Goal: Information Seeking & Learning: Check status

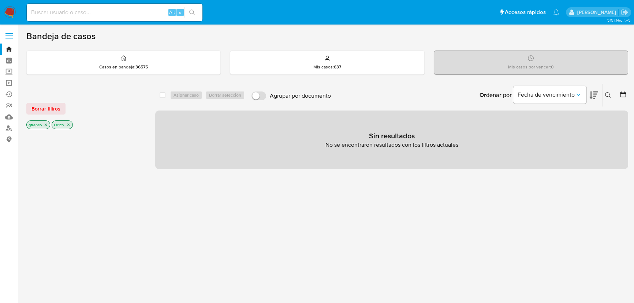
click at [300, 215] on div "select-all-cases-checkbox Asignar caso Borrar selección Agrupar por documento O…" at bounding box center [391, 248] width 473 height 331
click at [457, 198] on div "select-all-cases-checkbox Asignar caso Borrar selección Agrupar por documento O…" at bounding box center [391, 248] width 473 height 331
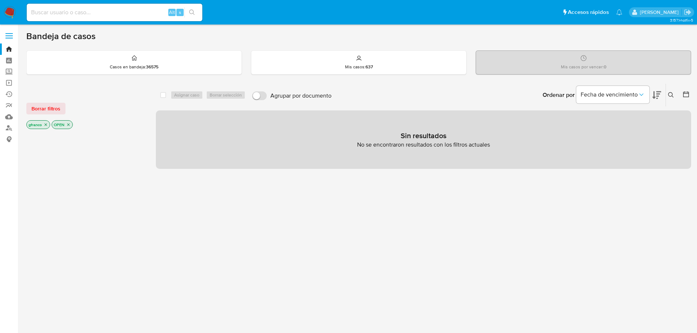
click at [268, 254] on div "select-all-cases-checkbox Asignar caso Borrar selección Agrupar por documento O…" at bounding box center [423, 248] width 535 height 331
click at [114, 12] on input at bounding box center [115, 13] width 176 height 10
paste input "sw3mahsNsAFjXnlYEpwtjsUE"
type input "sw3mahsNsAFjXnlYEpwtjsUE"
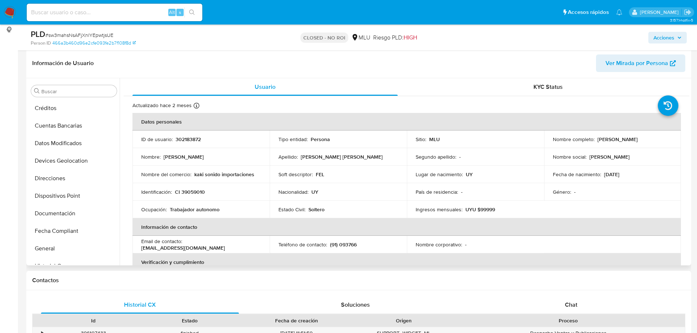
scroll to position [9, 0]
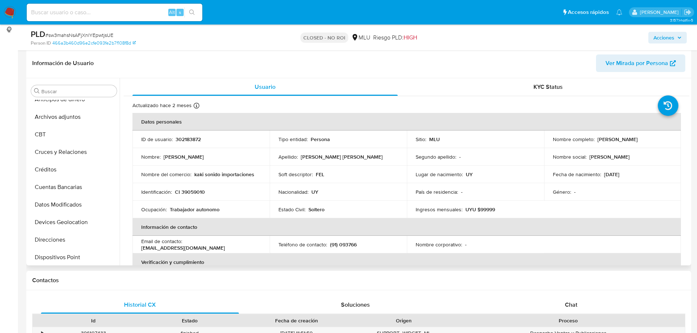
select select "10"
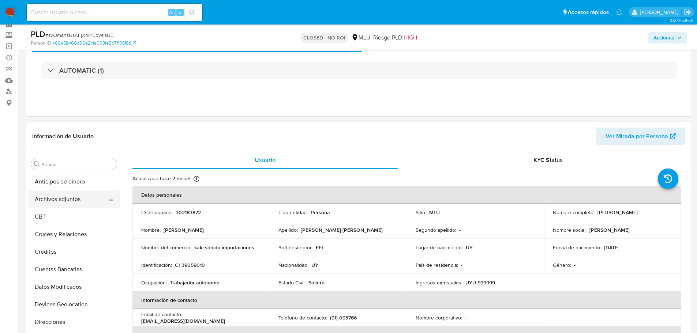
click at [55, 205] on button "Archivos adjuntos" at bounding box center [71, 200] width 86 height 18
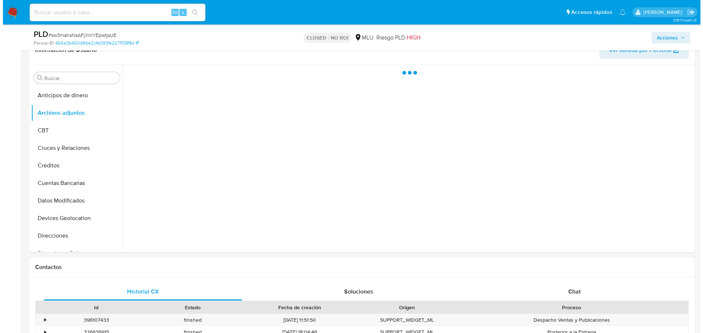
scroll to position [110, 0]
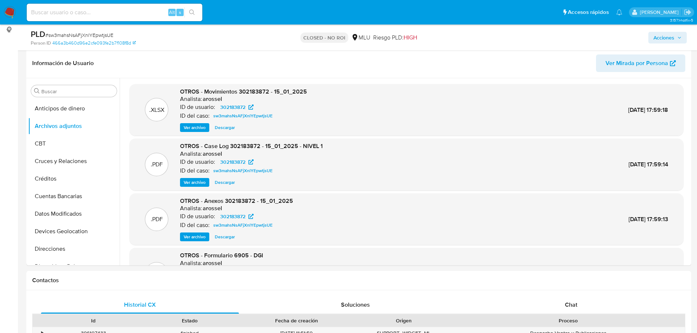
click at [201, 179] on span "Ver archivo" at bounding box center [195, 182] width 22 height 7
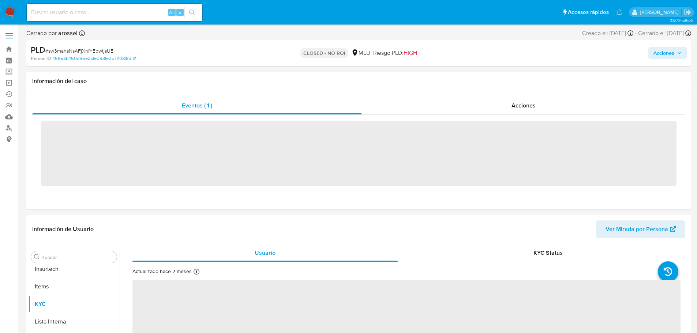
scroll to position [327, 0]
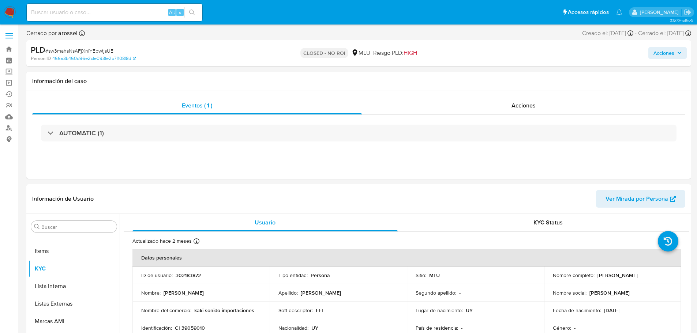
select select "10"
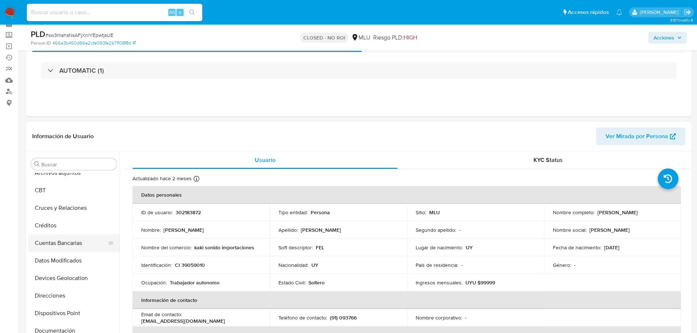
scroll to position [0, 0]
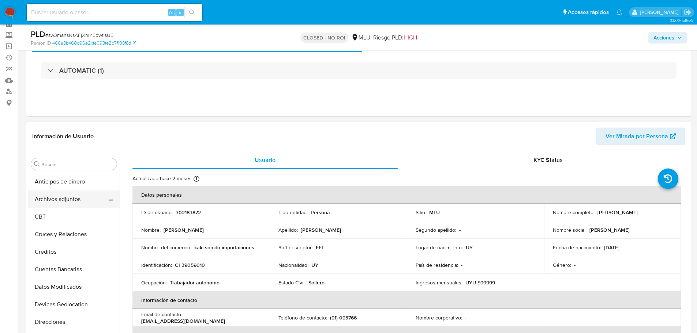
click at [65, 195] on button "Archivos adjuntos" at bounding box center [71, 200] width 86 height 18
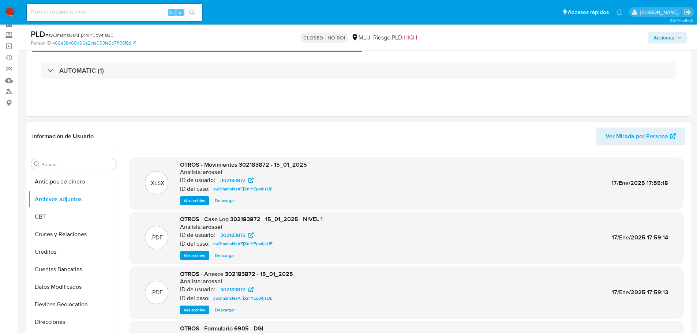
click at [205, 253] on span "Ver archivo" at bounding box center [195, 255] width 22 height 7
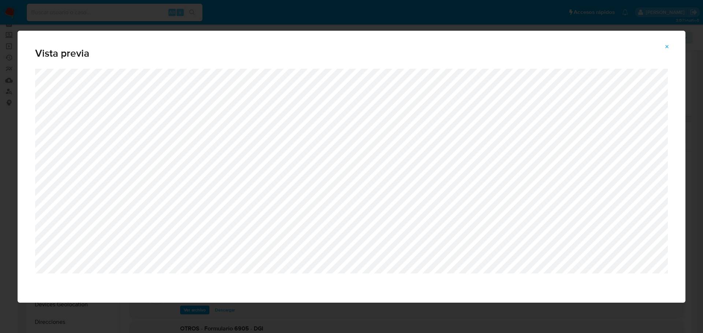
click at [668, 49] on icon "Attachment preview" at bounding box center [667, 47] width 6 height 6
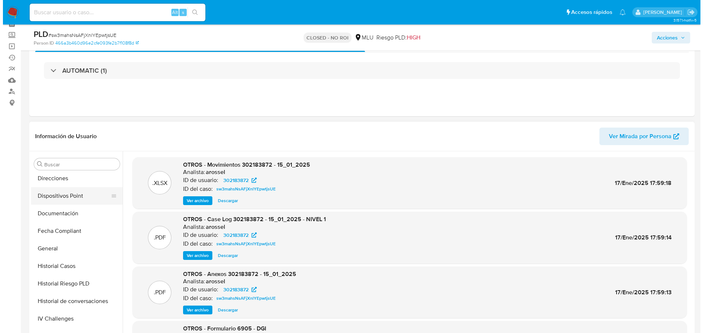
scroll to position [146, 0]
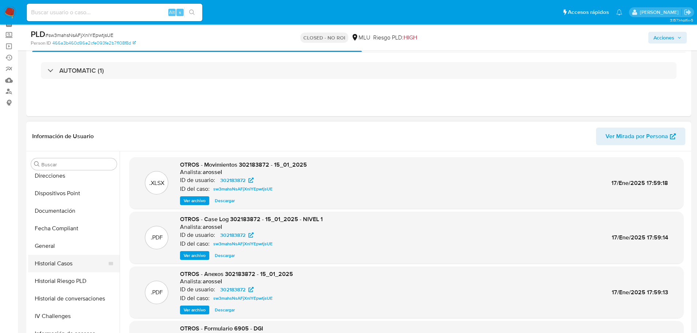
click at [79, 261] on button "Historial Casos" at bounding box center [71, 264] width 86 height 18
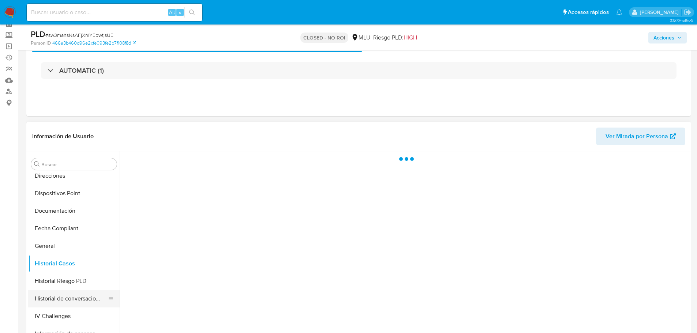
click at [78, 296] on button "Historial de conversaciones" at bounding box center [71, 299] width 86 height 18
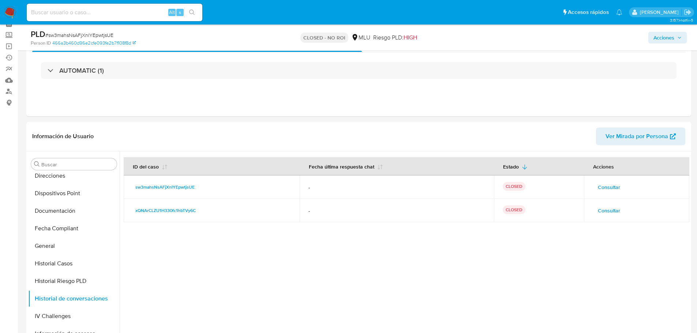
click at [615, 187] on span "Consultar" at bounding box center [609, 187] width 22 height 10
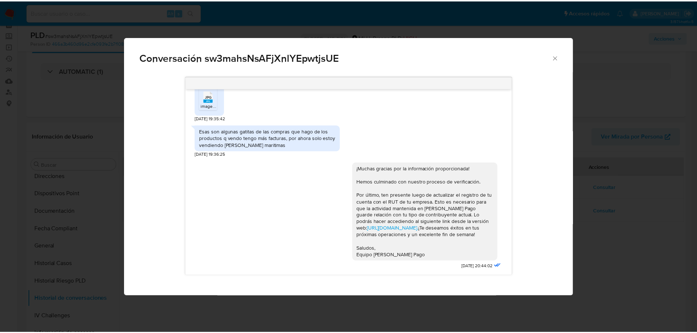
scroll to position [479, 0]
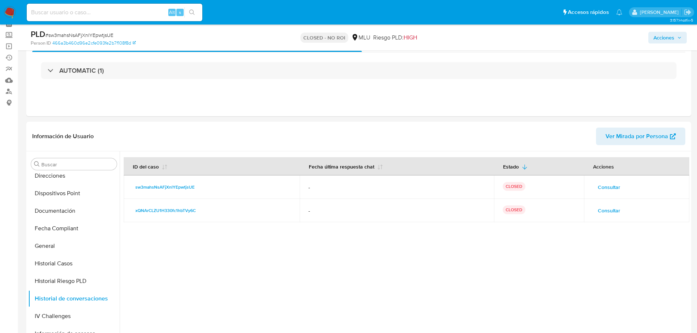
click at [86, 11] on input at bounding box center [115, 13] width 176 height 10
paste input "9MrFzcCC6uqNqBPdGvlnjrRD"
type input "9MrFzcCC6uqNqBPdGvlnjrRD"
click at [192, 12] on icon "search-icon" at bounding box center [192, 13] width 6 height 6
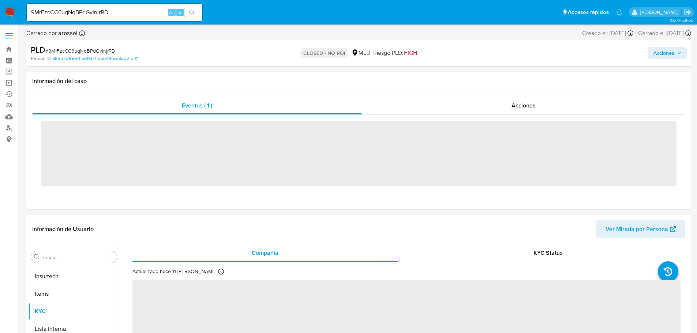
scroll to position [327, 0]
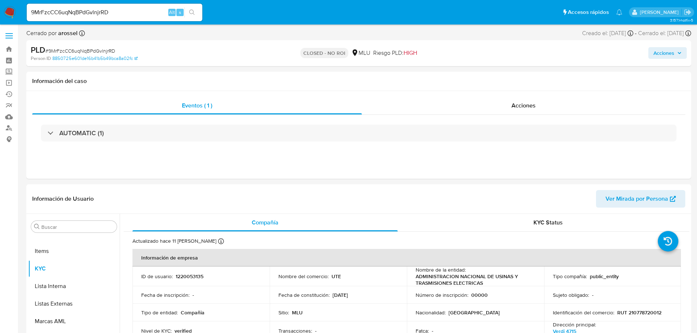
select select "10"
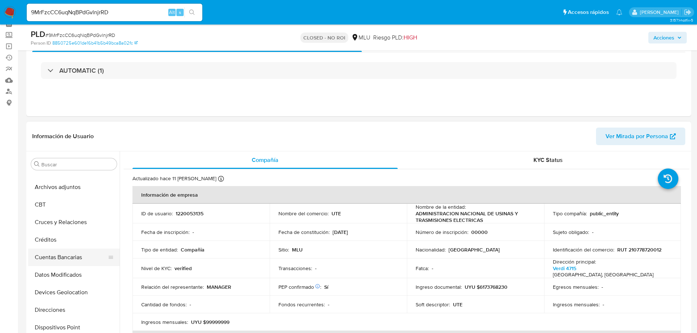
scroll to position [0, 0]
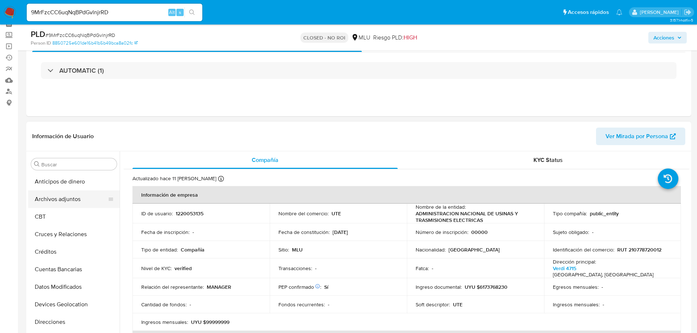
click at [74, 199] on button "Archivos adjuntos" at bounding box center [71, 200] width 86 height 18
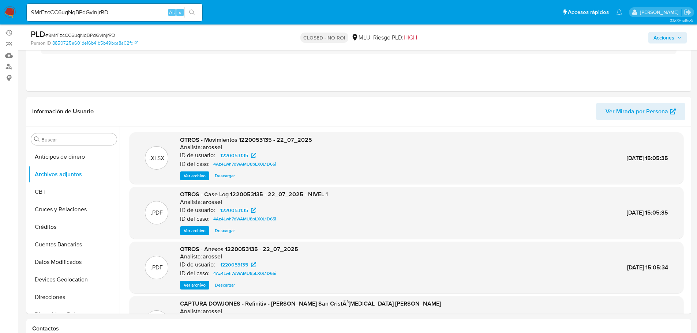
scroll to position [110, 0]
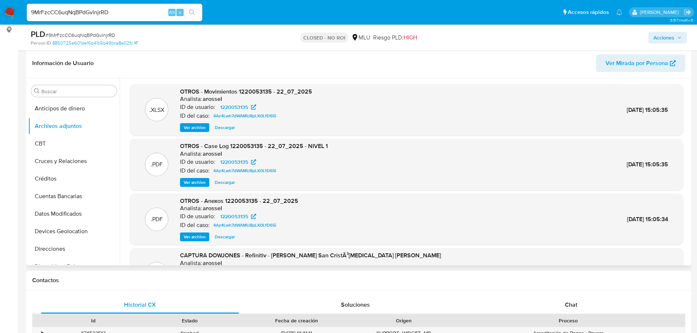
click at [198, 179] on span "Ver archivo" at bounding box center [195, 182] width 22 height 7
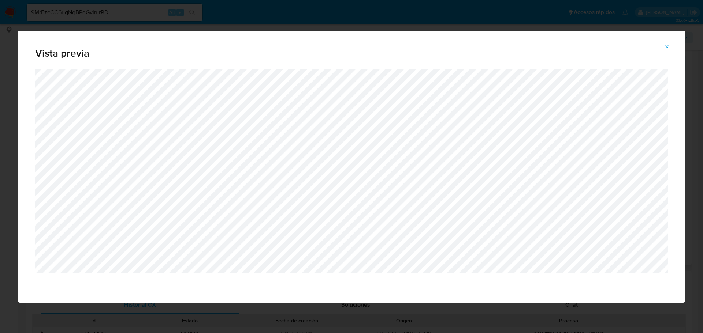
click at [82, 11] on div "Vista previa" at bounding box center [351, 166] width 703 height 333
click at [665, 47] on icon "Attachment preview" at bounding box center [667, 47] width 6 height 6
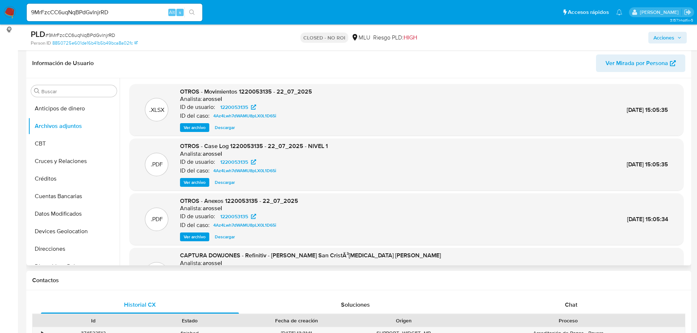
click at [198, 238] on span "Ver archivo" at bounding box center [195, 236] width 22 height 7
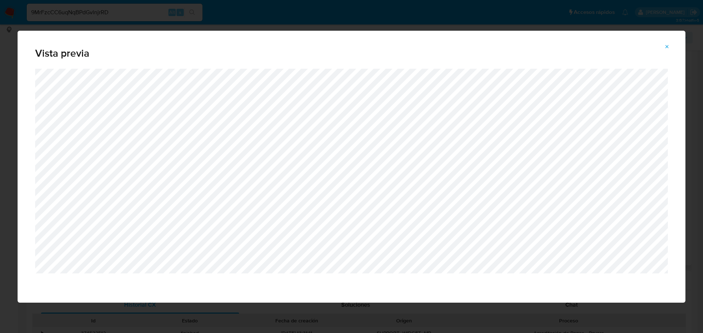
click at [667, 45] on icon "Attachment preview" at bounding box center [667, 47] width 6 height 6
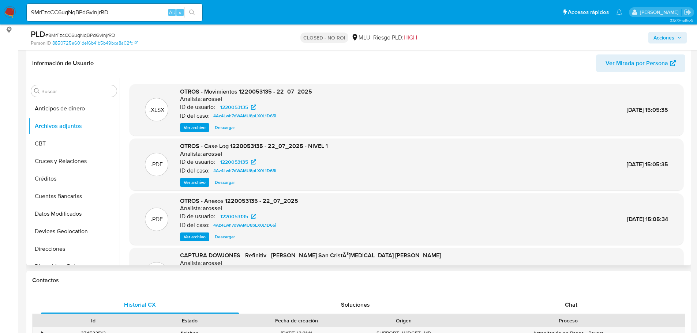
click at [84, 13] on input "9MrFzcCC6uqNqBPdGvlnjrRD" at bounding box center [115, 13] width 176 height 10
paste input "JJYlUZbW9jukmnzkxRky6XoL"
type input "JJYlUZbW9jukmnzkxRky6XoL"
click at [192, 12] on icon "search-icon" at bounding box center [192, 13] width 6 height 6
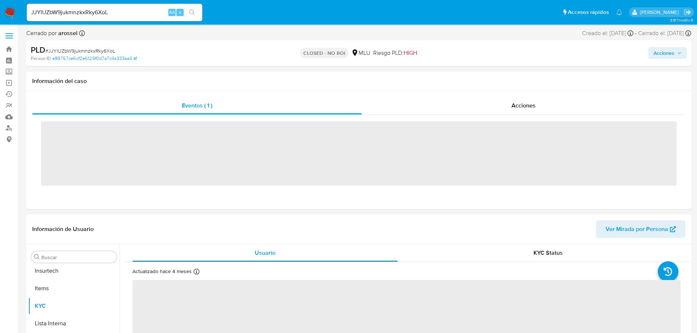
scroll to position [327, 0]
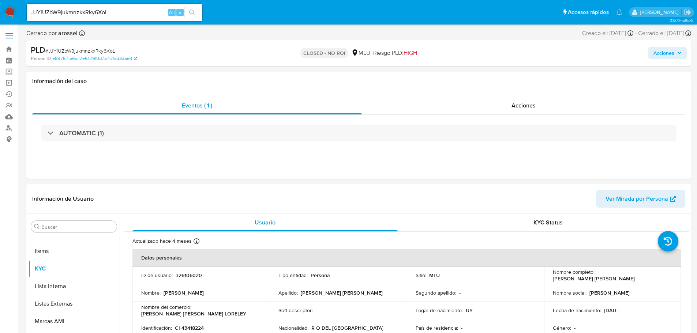
select select "10"
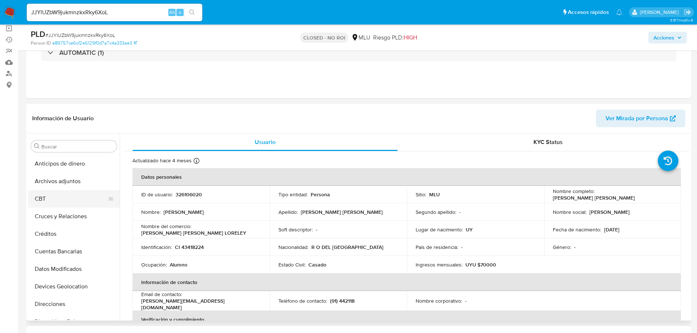
scroll to position [37, 0]
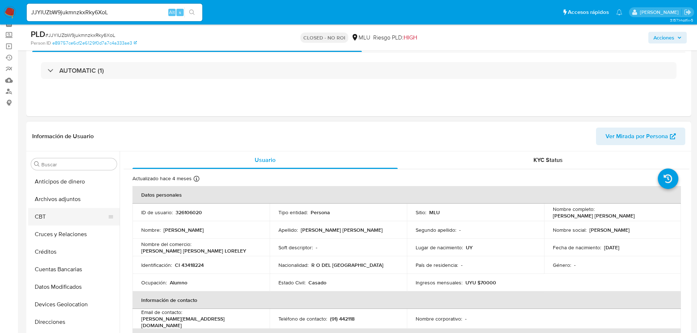
click at [64, 208] on button "CBT" at bounding box center [71, 217] width 86 height 18
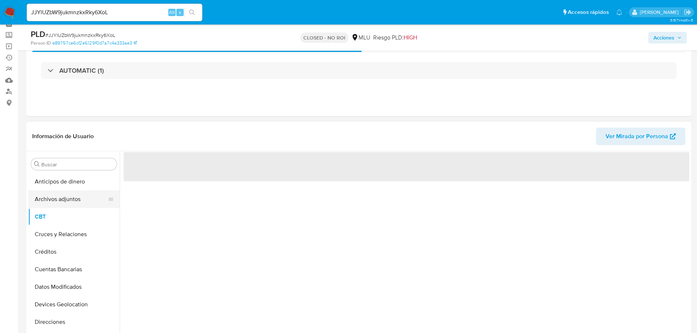
click at [49, 203] on button "Archivos adjuntos" at bounding box center [71, 200] width 86 height 18
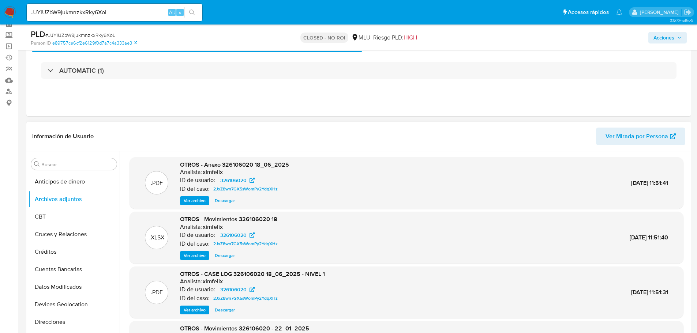
click at [201, 310] on span "Ver archivo" at bounding box center [195, 310] width 22 height 7
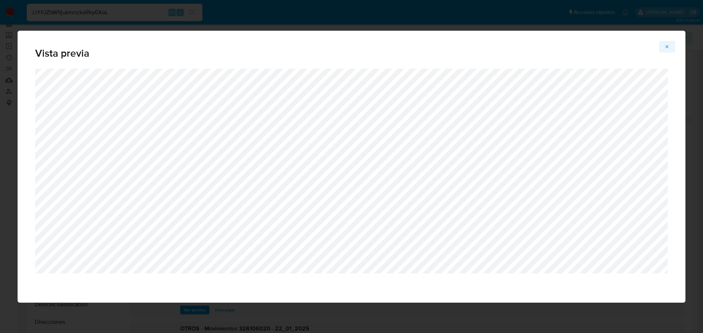
click at [668, 47] on icon "Attachment preview" at bounding box center [667, 47] width 6 height 6
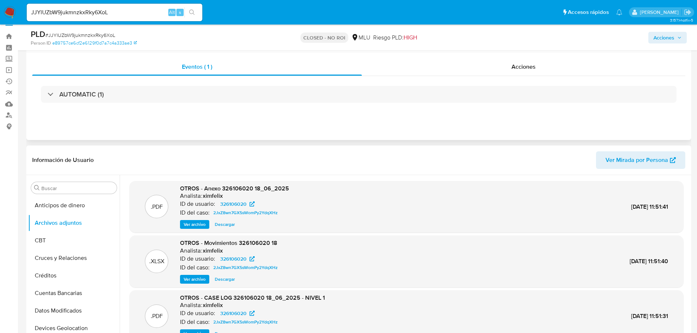
scroll to position [0, 0]
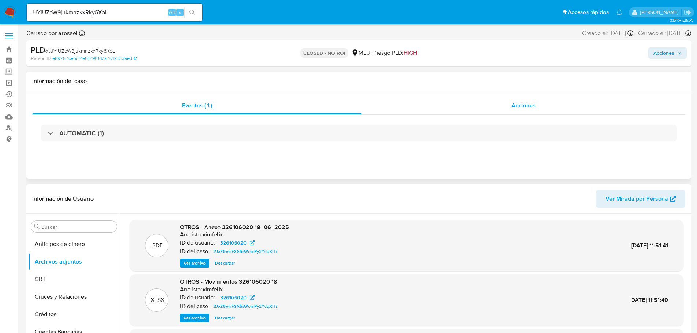
click at [536, 103] on div "Acciones" at bounding box center [523, 106] width 323 height 18
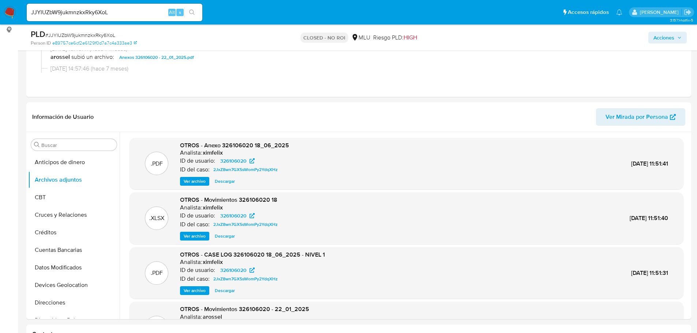
scroll to position [61, 0]
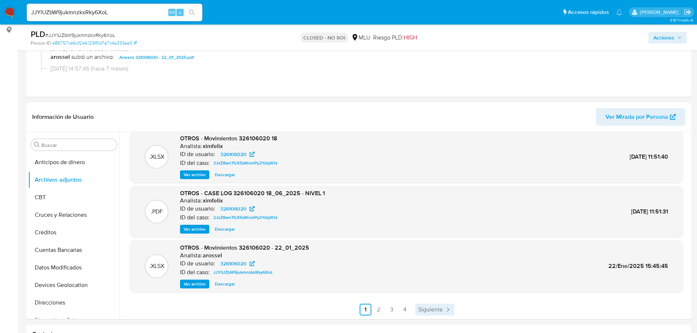
click at [427, 312] on span "Siguiente" at bounding box center [430, 310] width 25 height 6
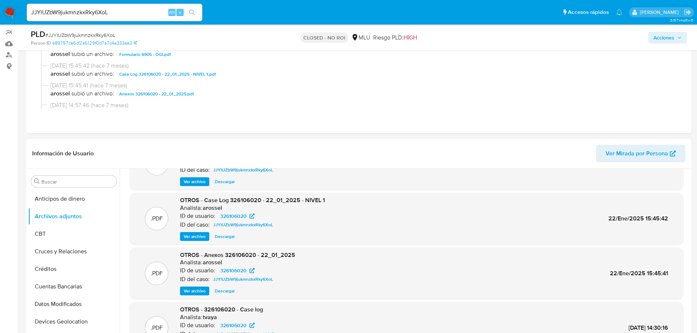
scroll to position [37, 0]
click at [190, 237] on span "Ver archivo" at bounding box center [195, 236] width 22 height 7
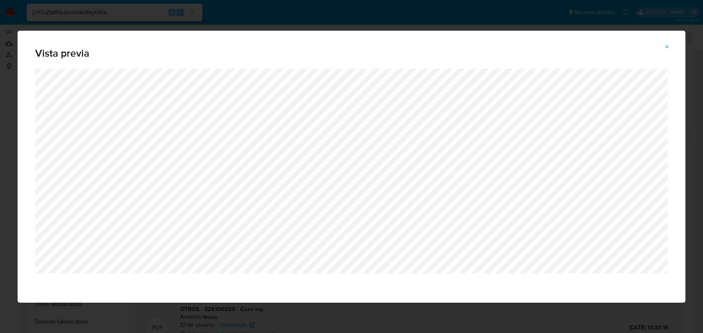
click at [668, 45] on icon "Attachment preview" at bounding box center [667, 47] width 6 height 6
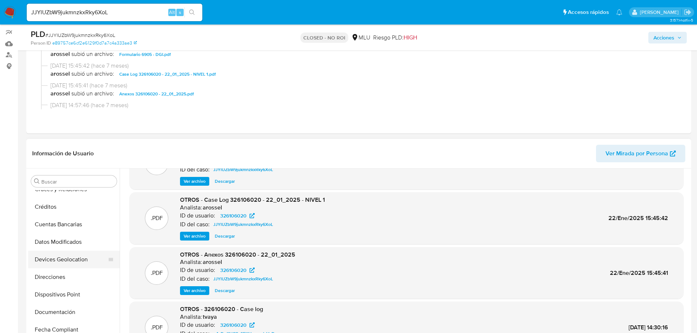
scroll to position [73, 0]
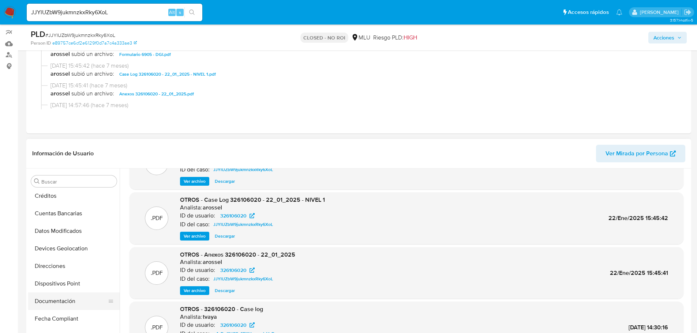
click at [73, 297] on button "Documentación" at bounding box center [71, 302] width 86 height 18
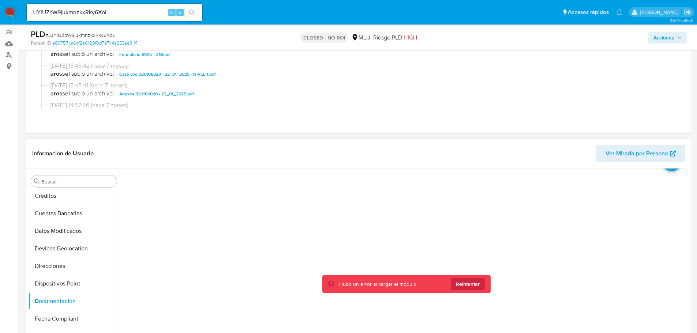
scroll to position [37, 0]
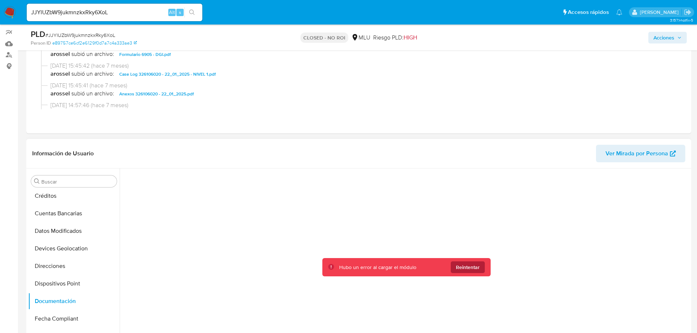
click at [472, 270] on span "Reintentar" at bounding box center [468, 268] width 24 height 12
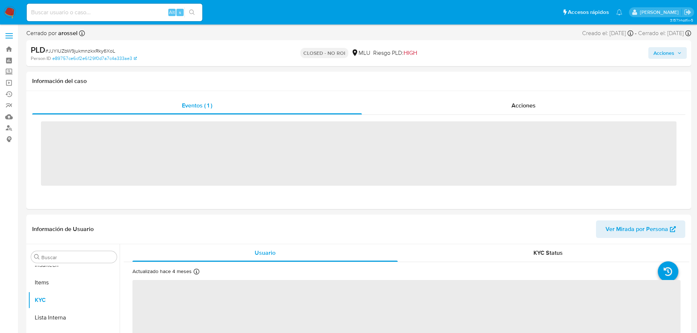
scroll to position [327, 0]
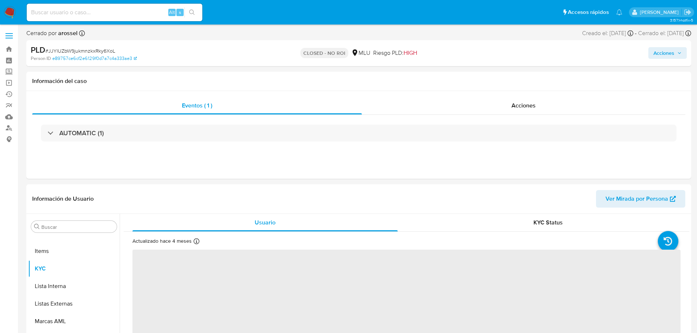
select select "10"
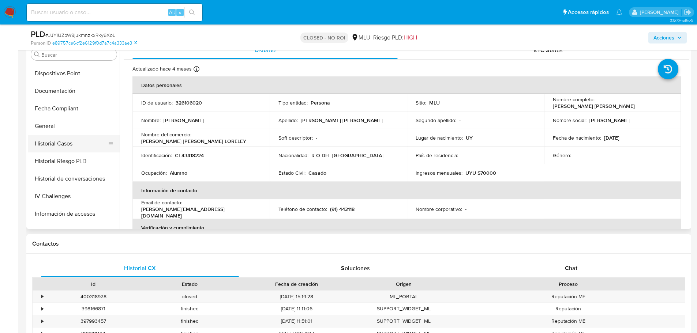
scroll to position [144, 0]
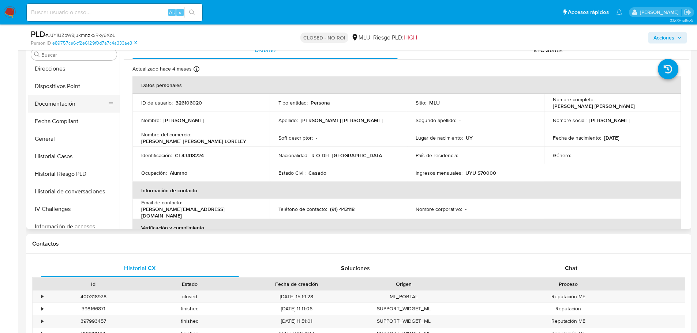
click at [64, 101] on button "Documentación" at bounding box center [71, 104] width 86 height 18
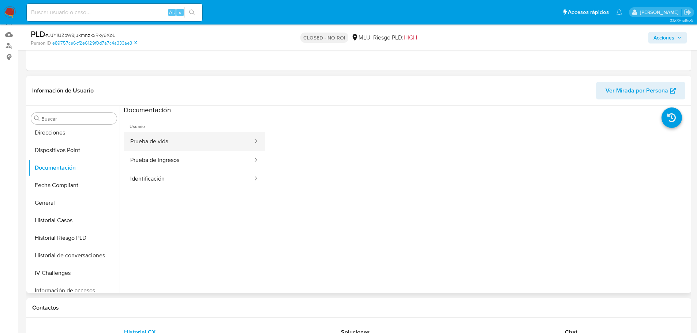
scroll to position [73, 0]
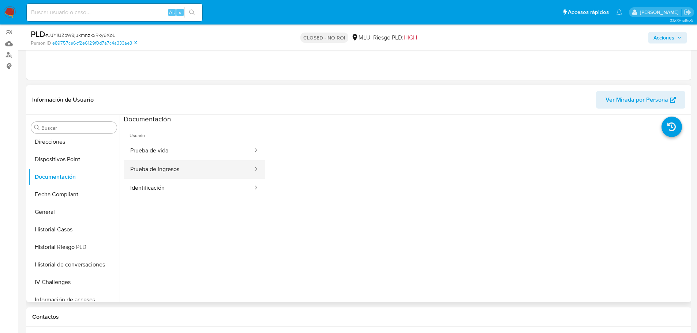
click at [212, 169] on button "Prueba de ingresos" at bounding box center [189, 169] width 130 height 19
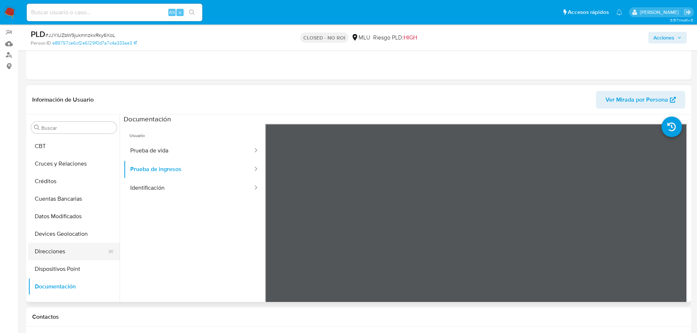
scroll to position [0, 0]
click at [65, 159] on button "Archivos adjuntos" at bounding box center [71, 163] width 86 height 18
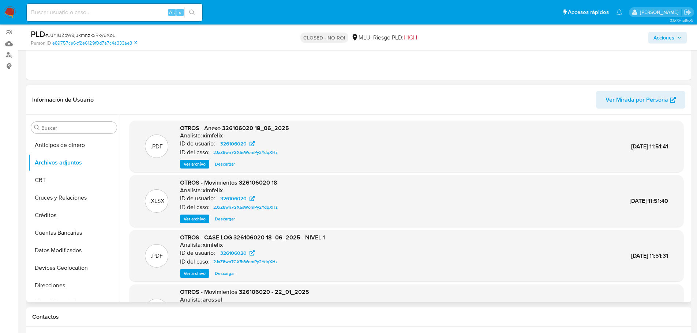
click at [197, 275] on span "Ver archivo" at bounding box center [195, 273] width 22 height 7
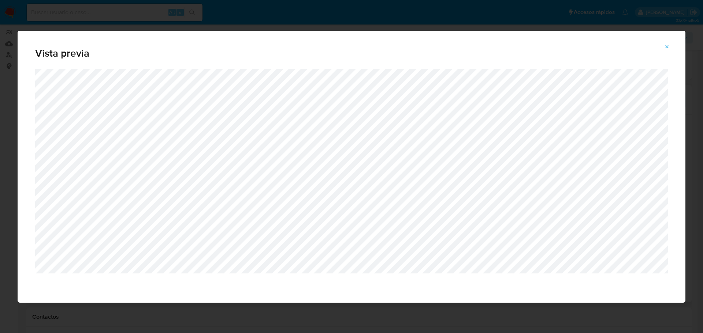
drag, startPoint x: 663, startPoint y: 45, endPoint x: 665, endPoint y: 49, distance: 4.3
click at [665, 46] on button "Attachment preview" at bounding box center [667, 47] width 16 height 12
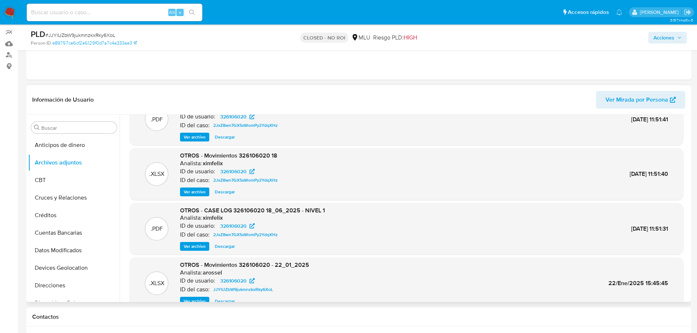
scroll to position [61, 0]
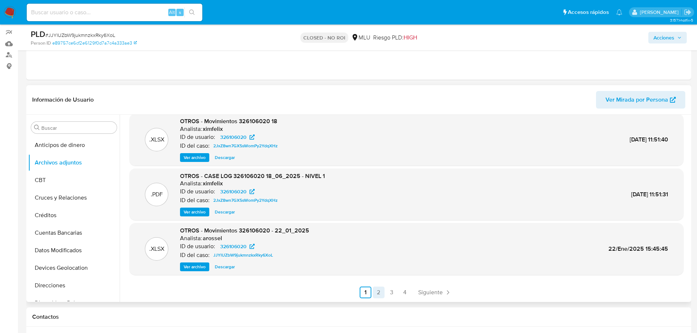
click at [373, 294] on link "2" at bounding box center [379, 293] width 12 height 12
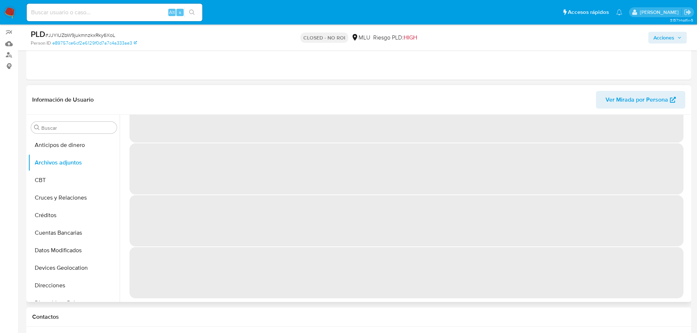
scroll to position [0, 0]
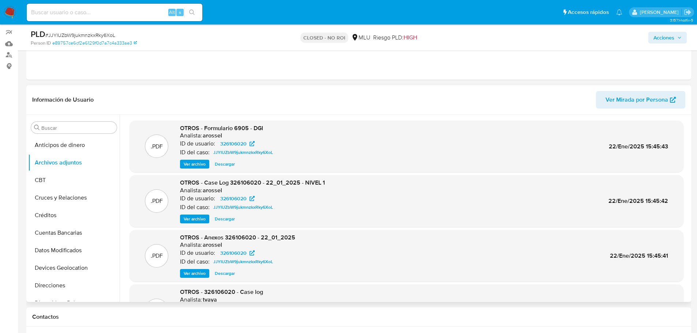
click at [198, 217] on span "Ver archivo" at bounding box center [195, 219] width 22 height 7
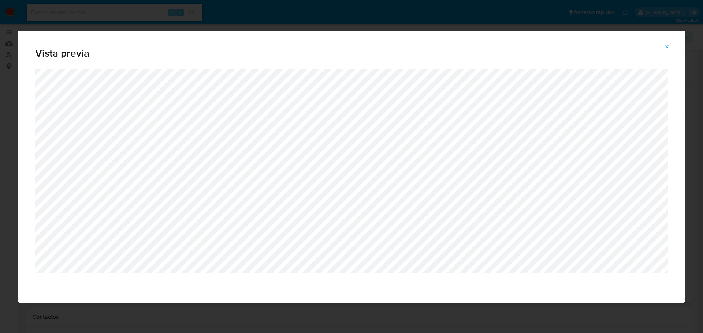
click at [664, 46] on button "Attachment preview" at bounding box center [667, 47] width 16 height 12
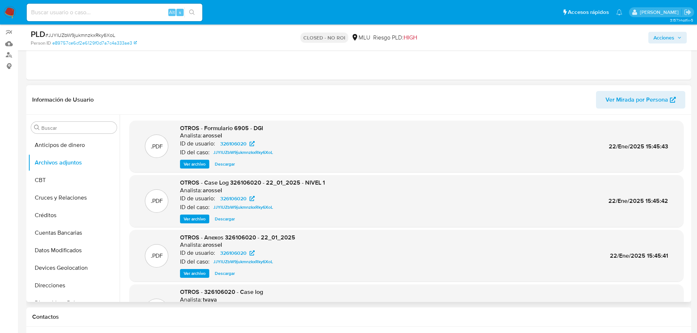
click at [98, 36] on span "# JJYlUZbW9jukmnzkxRky6XoL" at bounding box center [80, 34] width 70 height 7
copy span "JJYlUZbW9jukmnzkxRky6XoL"
click at [97, 17] on div "Alt s" at bounding box center [115, 13] width 176 height 18
click at [101, 11] on input at bounding box center [115, 13] width 176 height 10
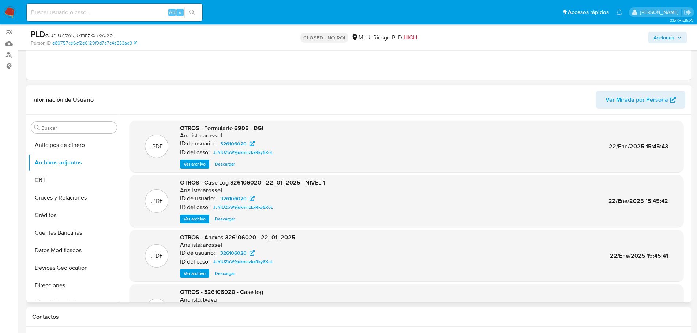
paste input "q0yabDsRCZYb2VLw3P7hErqJ"
type input "q0yabDsRCZYb2VLw3P7hErqJ"
click at [193, 13] on icon "search-icon" at bounding box center [191, 12] width 5 height 5
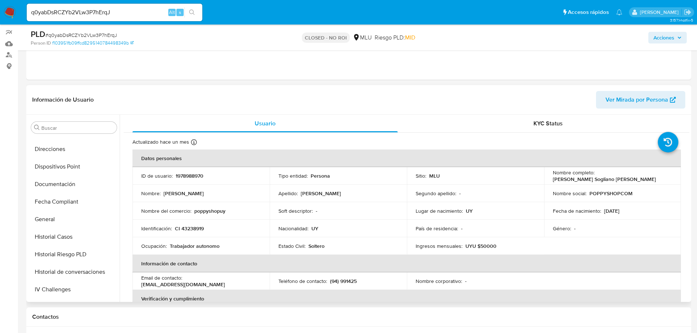
scroll to position [107, 0]
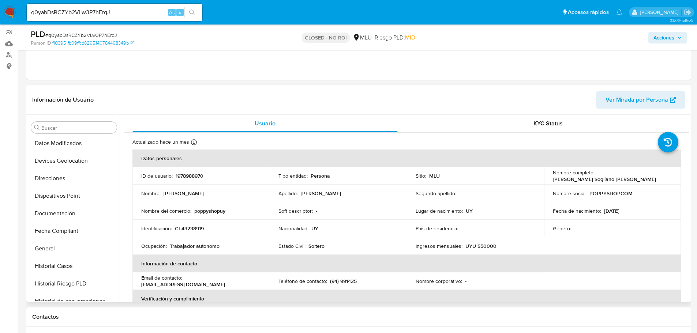
select select "10"
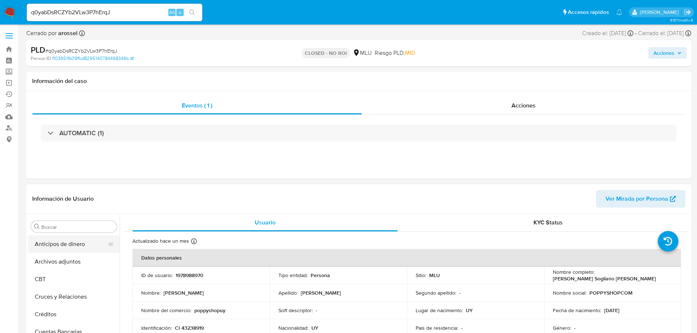
click at [69, 252] on button "Anticipos de dinero" at bounding box center [71, 245] width 86 height 18
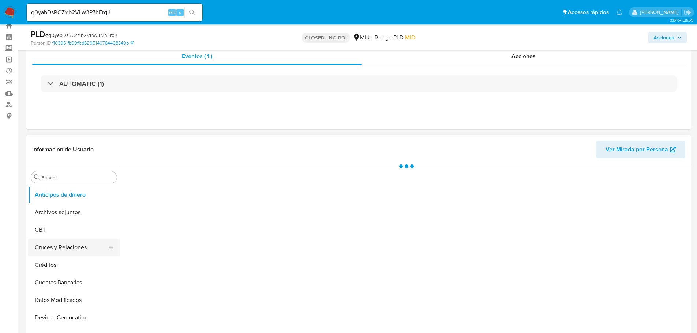
scroll to position [37, 0]
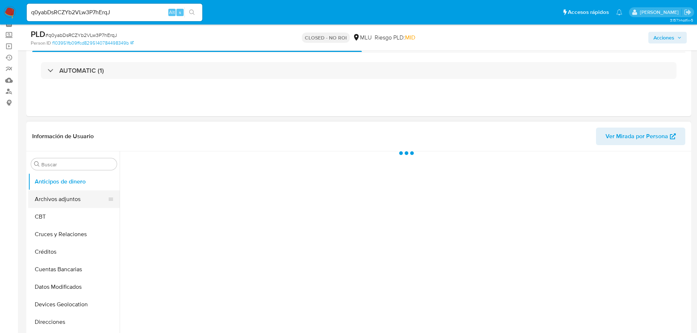
click at [68, 207] on button "Archivos adjuntos" at bounding box center [71, 200] width 86 height 18
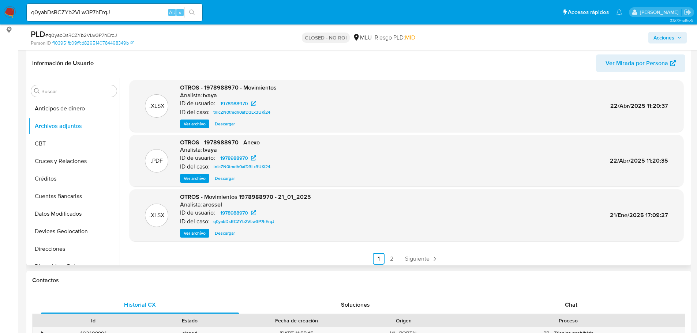
scroll to position [61, 0]
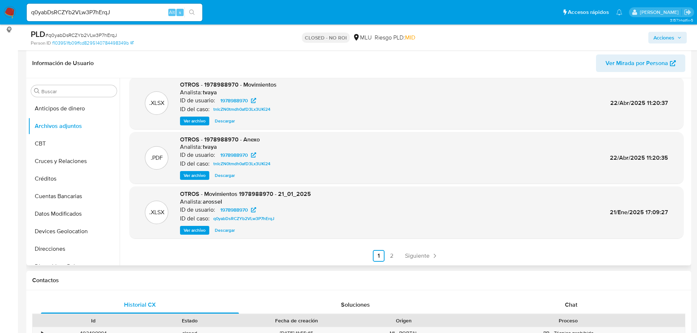
click at [418, 250] on div ".PDF OTROS - 1978988970 - Case log Analista: tvaya ID de usuario: 1978988970 ID…" at bounding box center [407, 142] width 554 height 239
click at [420, 256] on span "Siguiente" at bounding box center [417, 256] width 25 height 6
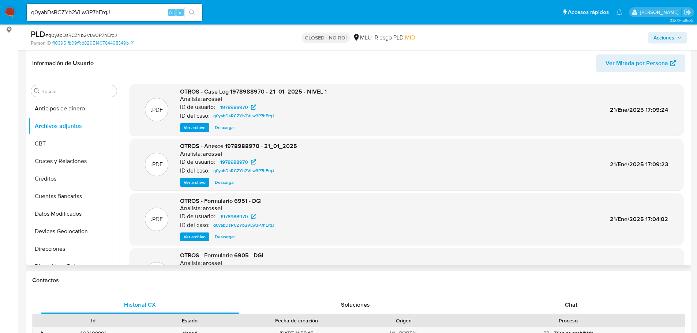
click at [205, 129] on span "Ver archivo" at bounding box center [195, 127] width 22 height 7
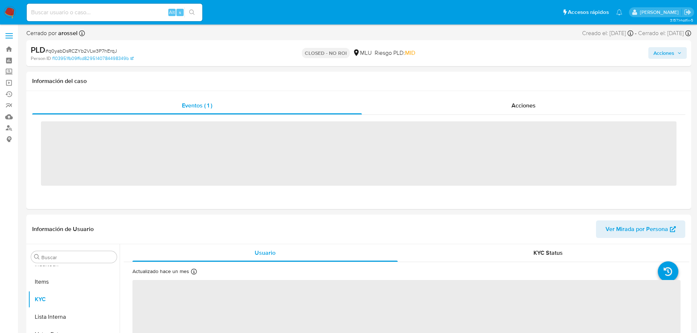
scroll to position [327, 0]
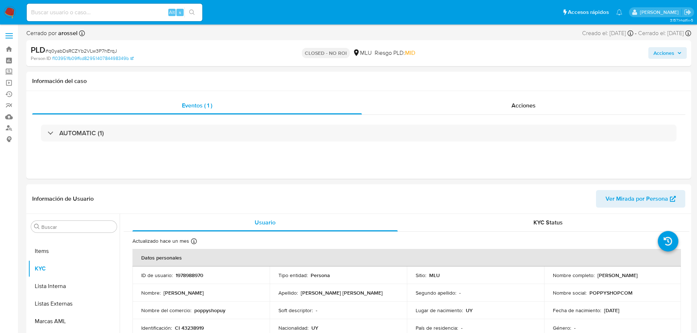
select select "10"
click at [407, 287] on td "Segundo apellido : -" at bounding box center [475, 293] width 137 height 18
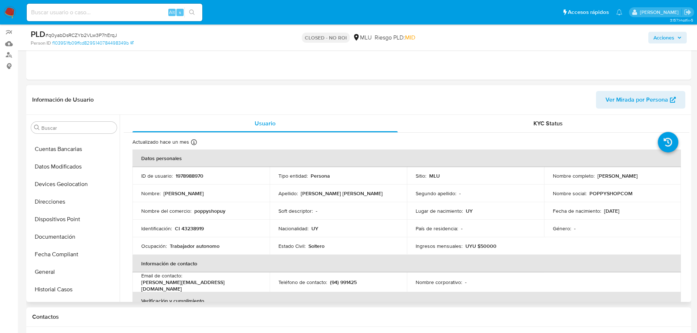
scroll to position [71, 0]
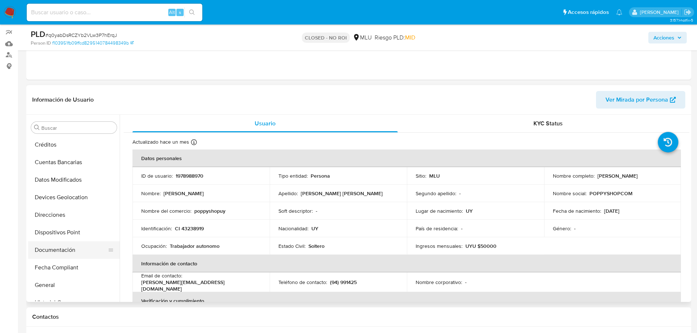
click at [60, 247] on button "Documentación" at bounding box center [71, 251] width 86 height 18
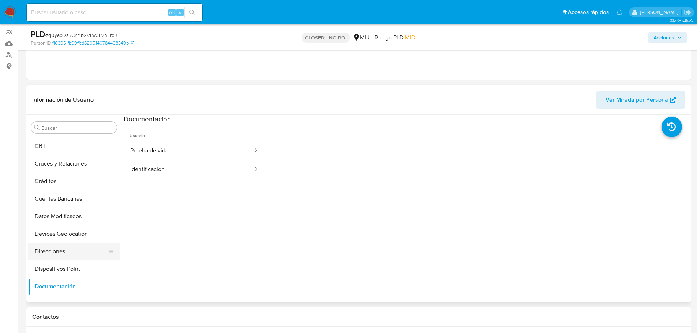
scroll to position [0, 0]
click at [59, 167] on button "Archivos adjuntos" at bounding box center [71, 163] width 86 height 18
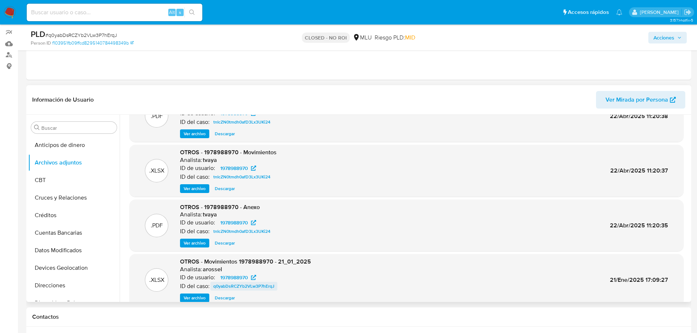
scroll to position [61, 0]
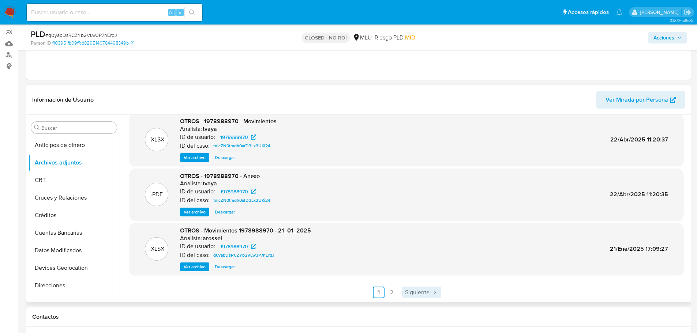
click at [407, 291] on span "Siguiente" at bounding box center [417, 293] width 25 height 6
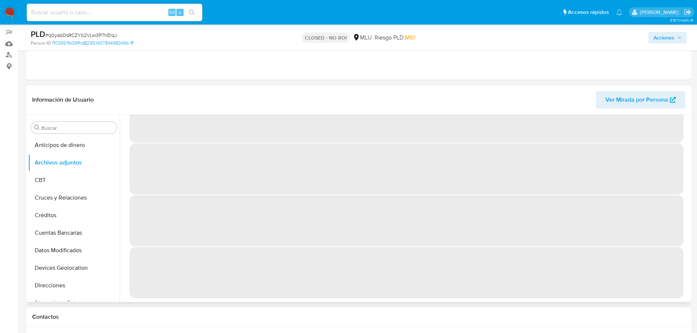
scroll to position [0, 0]
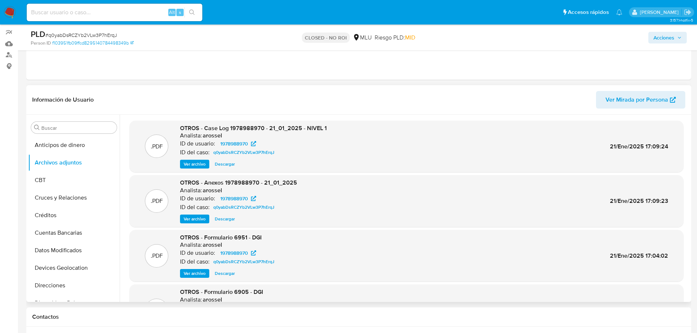
click at [196, 163] on span "Ver archivo" at bounding box center [195, 164] width 22 height 7
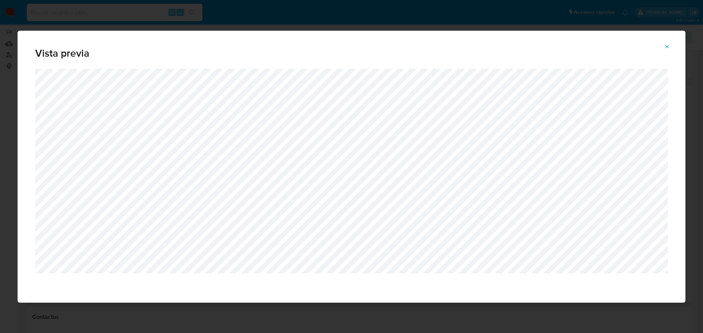
click at [666, 48] on icon "Attachment preview" at bounding box center [667, 47] width 6 height 6
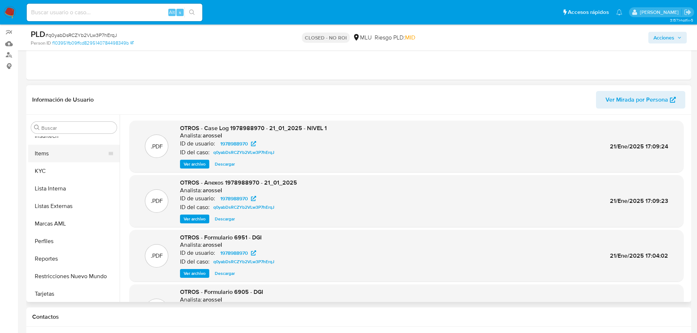
scroll to position [327, 0]
click at [62, 274] on button "Restricciones Nuevo Mundo" at bounding box center [71, 275] width 86 height 18
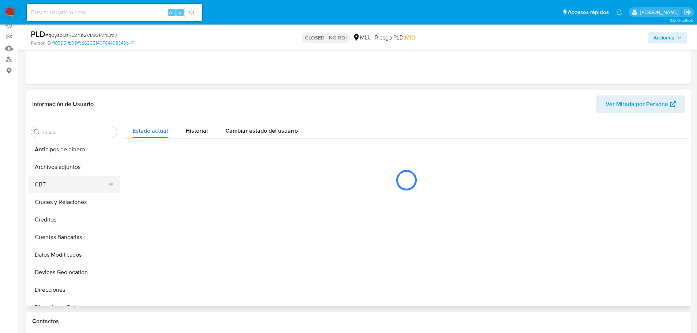
scroll to position [73, 0]
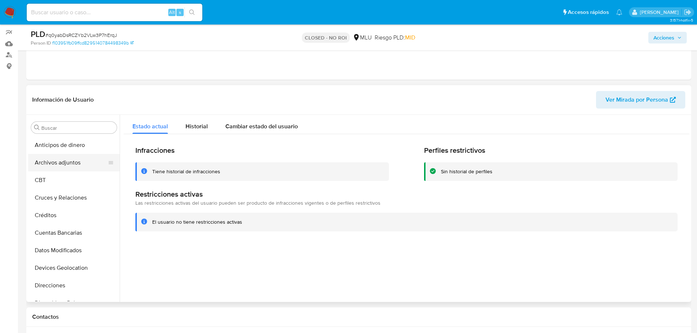
click at [74, 160] on button "Archivos adjuntos" at bounding box center [71, 163] width 86 height 18
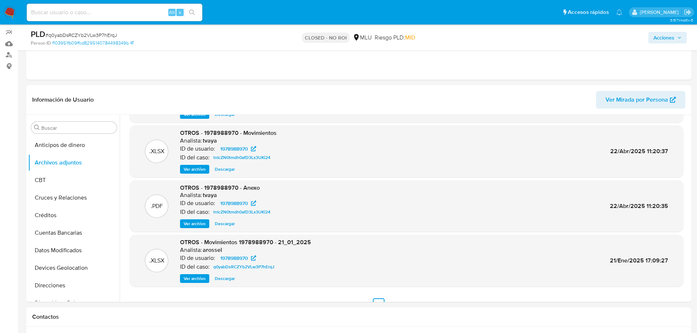
scroll to position [61, 0]
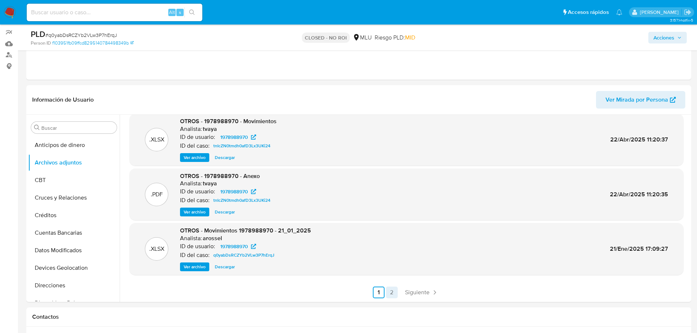
click at [394, 292] on link "2" at bounding box center [392, 293] width 12 height 12
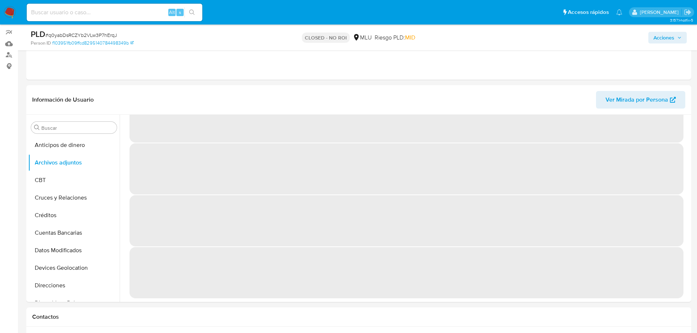
scroll to position [0, 0]
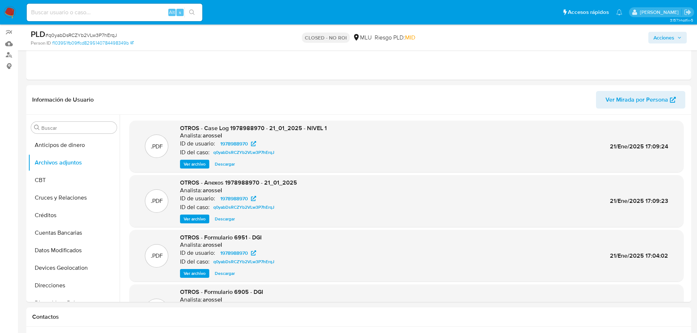
click at [198, 168] on span "Ver archivo" at bounding box center [195, 164] width 22 height 7
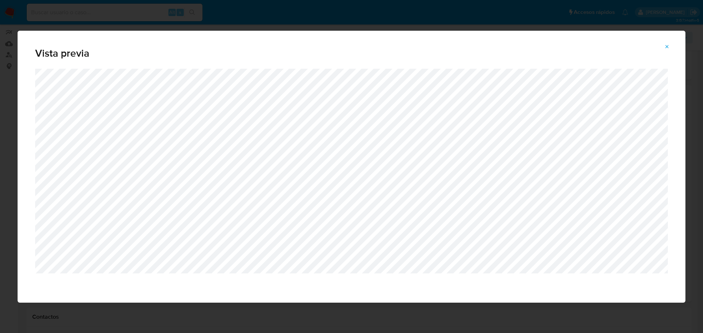
drag, startPoint x: 667, startPoint y: 47, endPoint x: 644, endPoint y: 55, distance: 24.3
click at [667, 47] on icon "Attachment preview" at bounding box center [667, 47] width 6 height 6
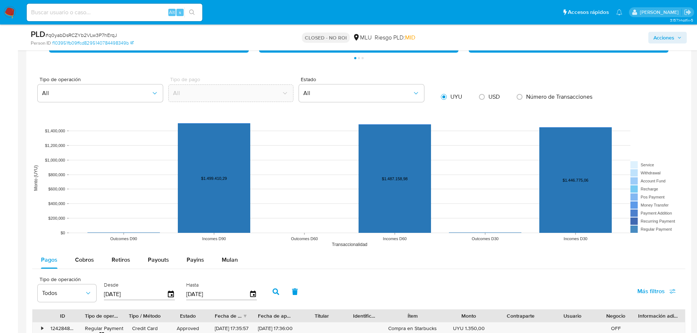
scroll to position [659, 0]
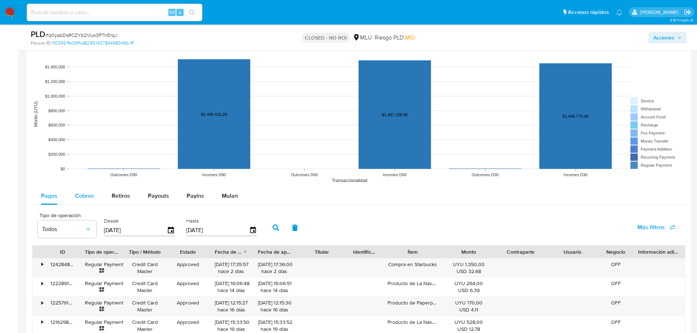
click at [88, 194] on span "Cobros" at bounding box center [84, 196] width 19 height 8
select select "10"
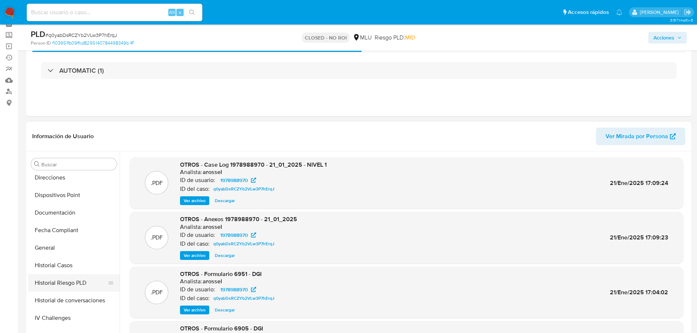
scroll to position [183, 0]
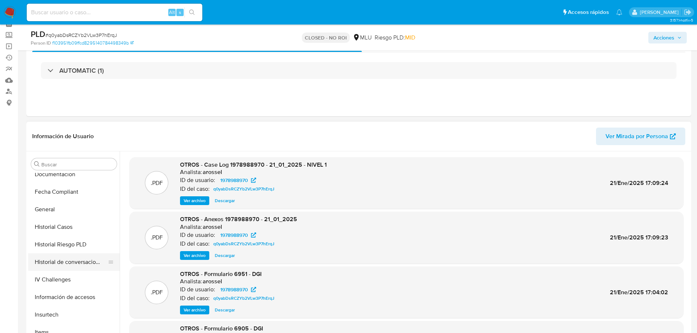
click at [70, 264] on button "Historial de conversaciones" at bounding box center [71, 263] width 86 height 18
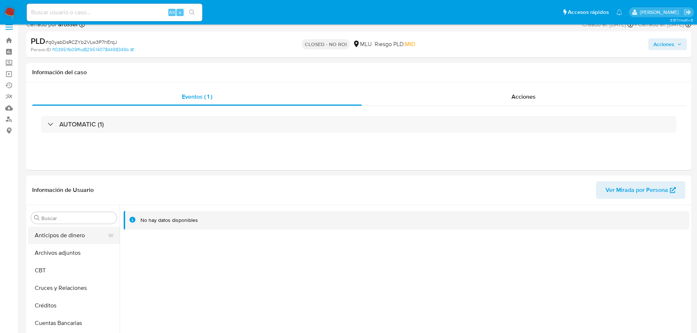
scroll to position [0, 0]
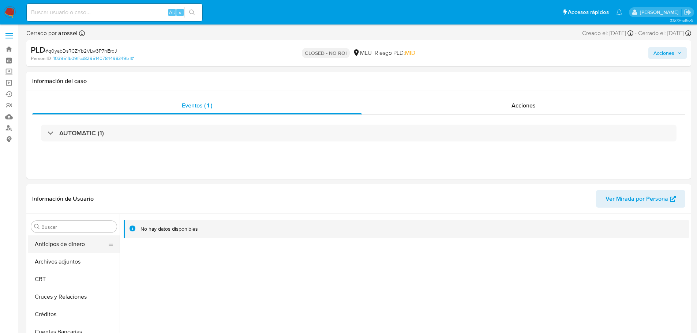
click at [74, 239] on button "Anticipos de dinero" at bounding box center [71, 245] width 86 height 18
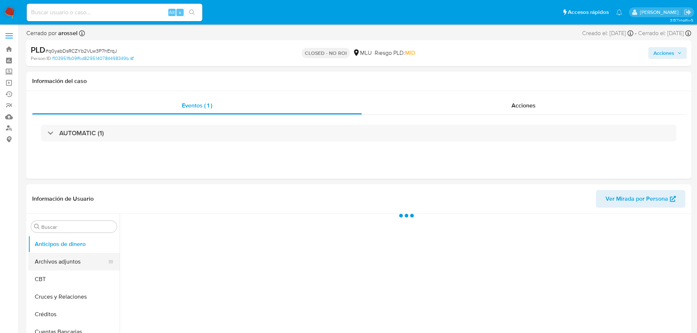
click at [70, 260] on button "Archivos adjuntos" at bounding box center [71, 262] width 86 height 18
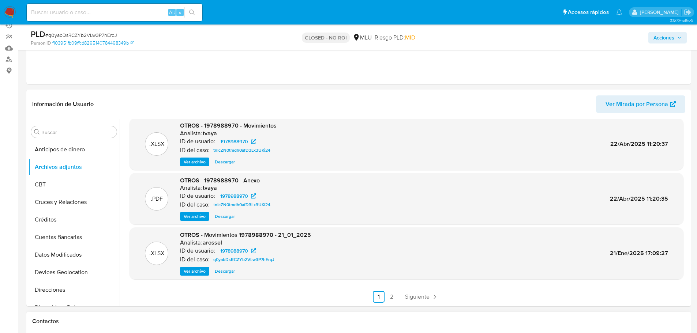
scroll to position [110, 0]
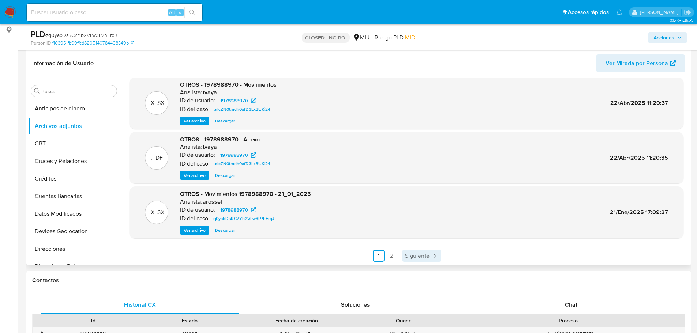
click at [419, 254] on span "Siguiente" at bounding box center [417, 256] width 25 height 6
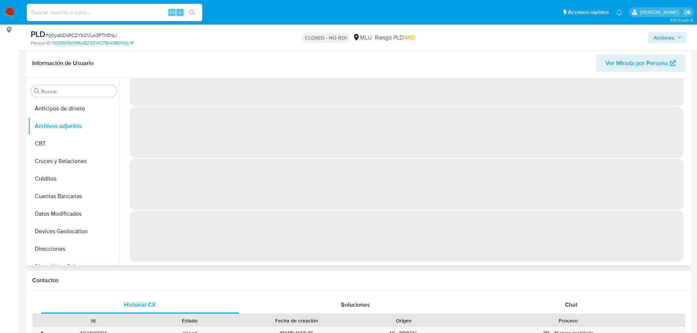
scroll to position [0, 0]
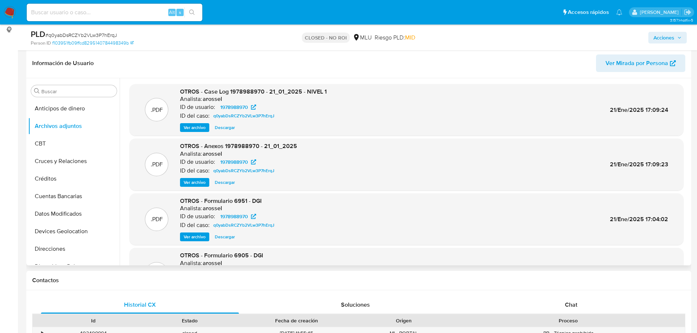
click at [192, 131] on span "Ver archivo" at bounding box center [195, 127] width 22 height 7
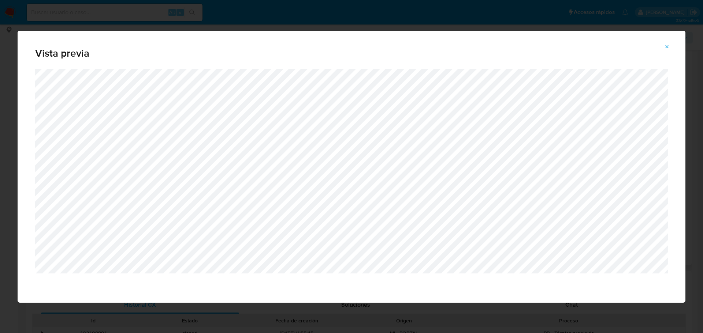
click at [666, 47] on icon "Attachment preview" at bounding box center [667, 47] width 6 height 6
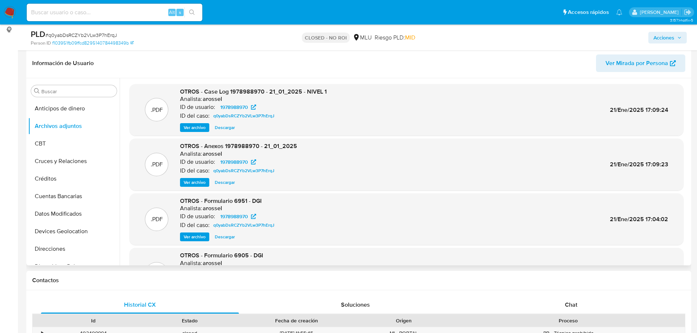
click at [140, 19] on div "Alt s" at bounding box center [115, 13] width 176 height 18
click at [143, 13] on input at bounding box center [115, 13] width 176 height 10
paste input "1PL1qDBybmpxZj6WIaukvPNu"
type input "1PL1qDBybmpxZj6WIaukvPNu"
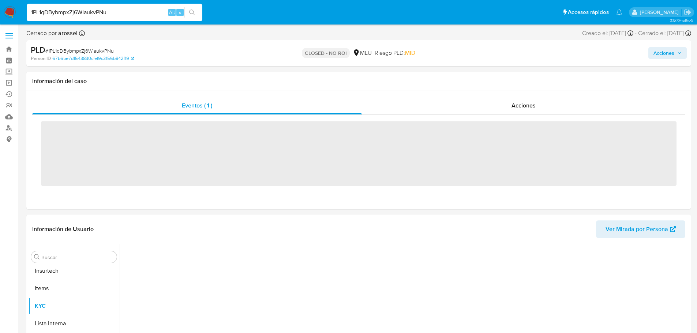
scroll to position [327, 0]
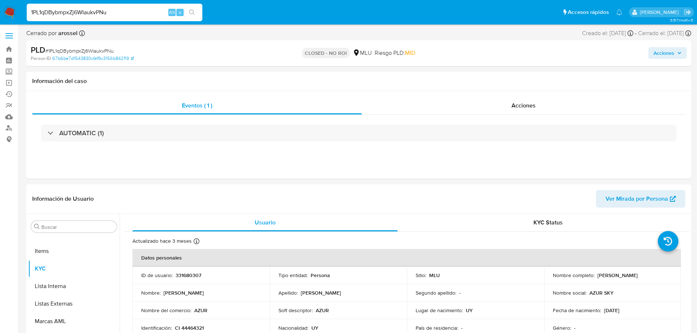
select select "10"
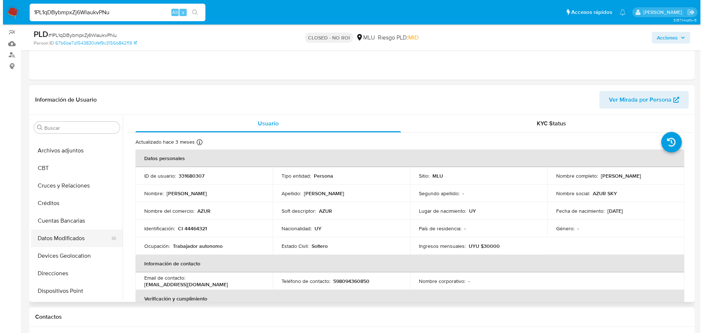
scroll to position [0, 0]
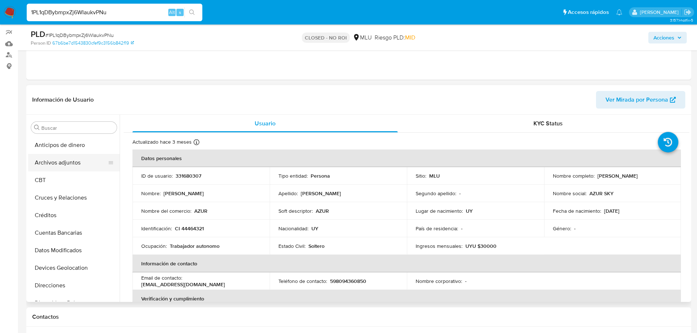
click at [72, 160] on button "Archivos adjuntos" at bounding box center [71, 163] width 86 height 18
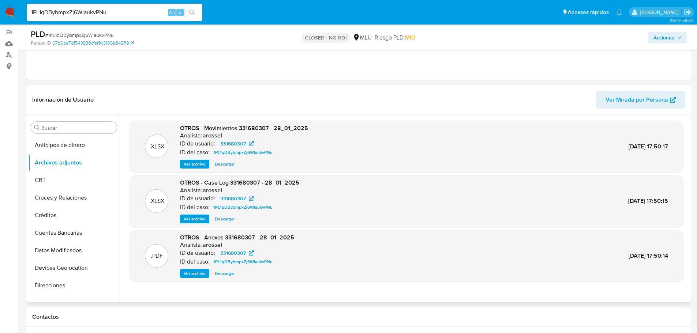
click at [191, 221] on span "Ver archivo" at bounding box center [195, 219] width 22 height 7
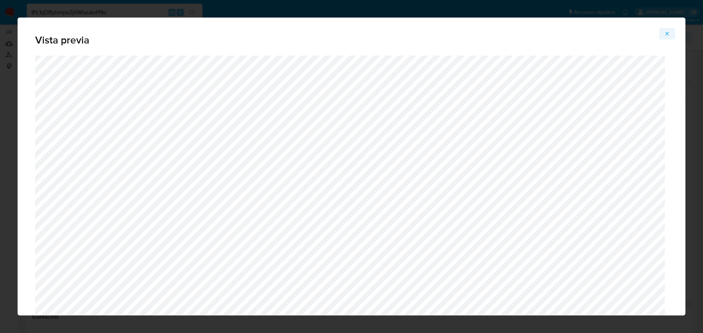
click at [666, 33] on icon "Attachment preview" at bounding box center [666, 33] width 3 height 3
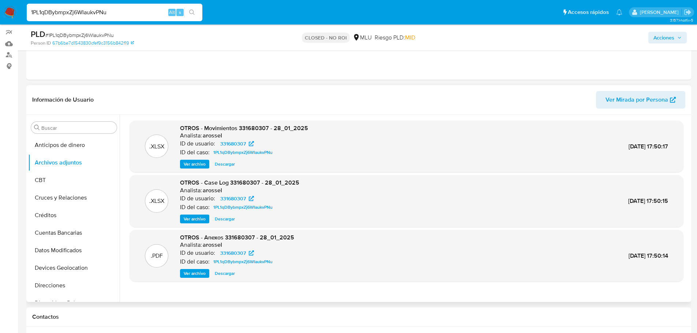
click at [199, 163] on span "Ver archivo" at bounding box center [195, 164] width 22 height 7
click at [507, 147] on div ".XLSX OTROS - Movimientos 331680307 - 28_01_2025 Analista: arossel ID de usuari…" at bounding box center [406, 146] width 547 height 45
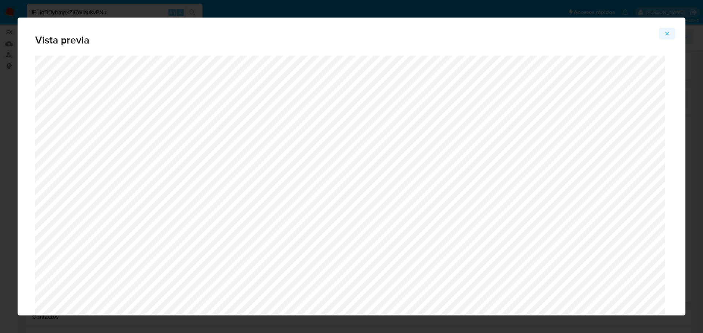
click at [670, 37] on button "Attachment preview" at bounding box center [667, 34] width 16 height 12
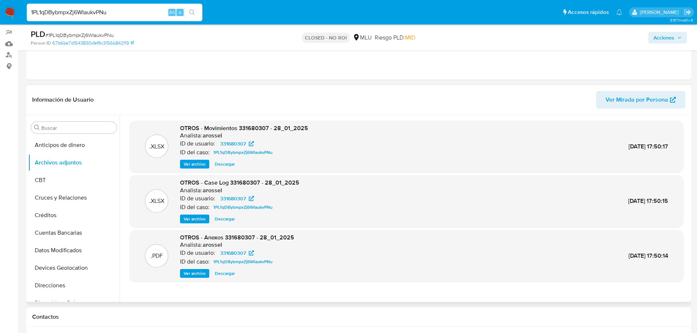
click at [196, 222] on span "Ver archivo" at bounding box center [195, 219] width 22 height 7
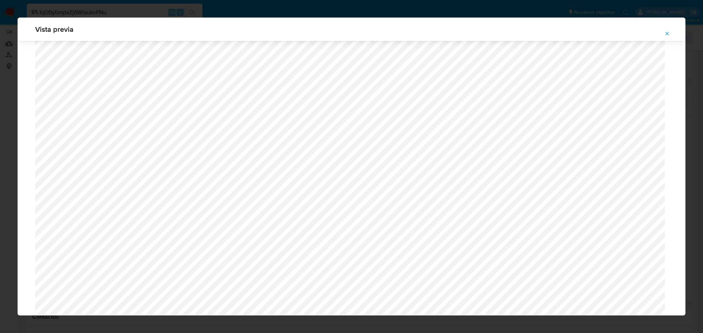
scroll to position [498, 0]
click at [666, 34] on icon "Attachment preview" at bounding box center [667, 34] width 6 height 6
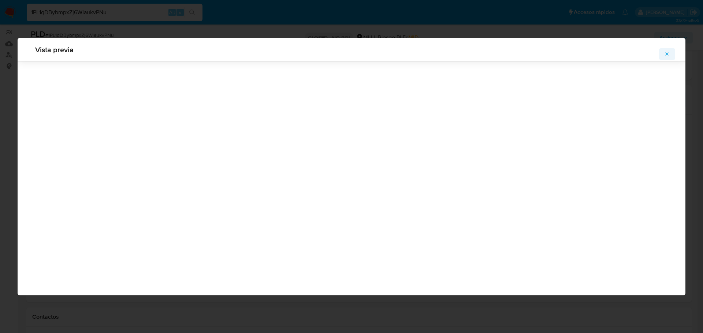
scroll to position [0, 0]
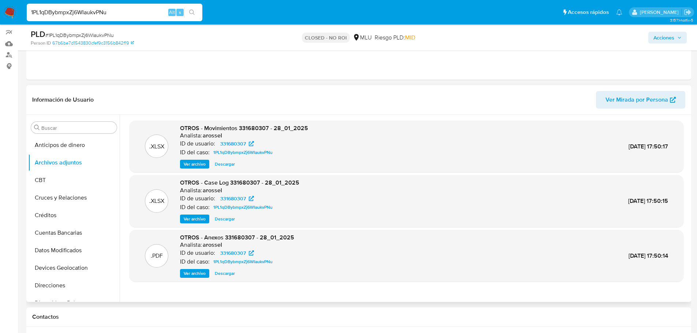
click at [191, 218] on span "Ver archivo" at bounding box center [195, 219] width 22 height 7
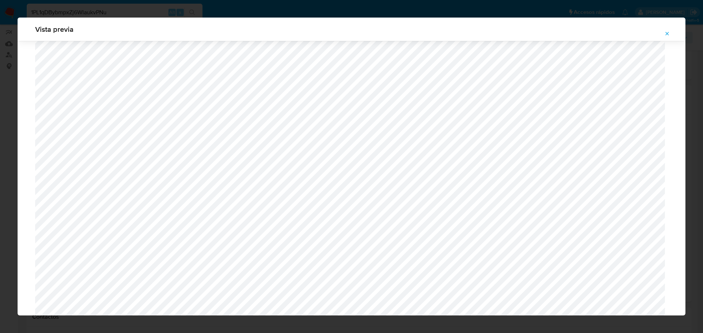
scroll to position [493, 0]
click at [661, 34] on button "Attachment preview" at bounding box center [667, 34] width 16 height 12
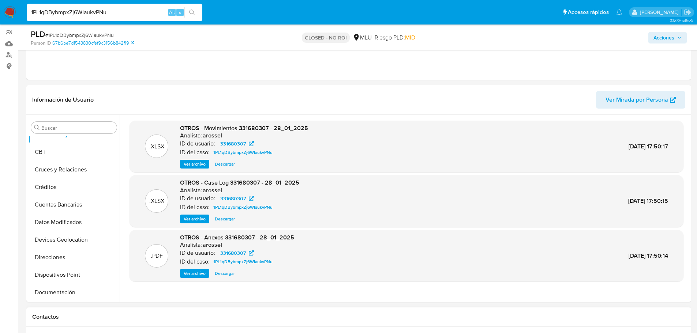
scroll to position [73, 0]
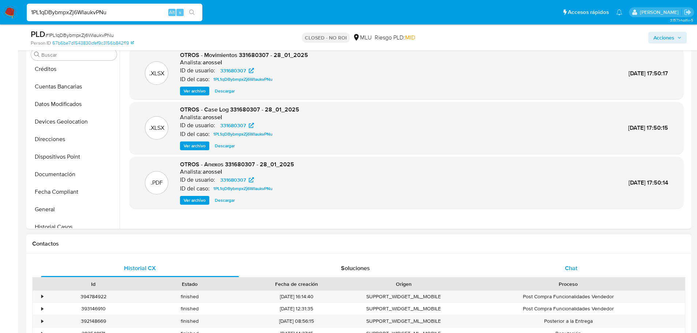
click at [585, 263] on div "Chat" at bounding box center [571, 269] width 198 height 18
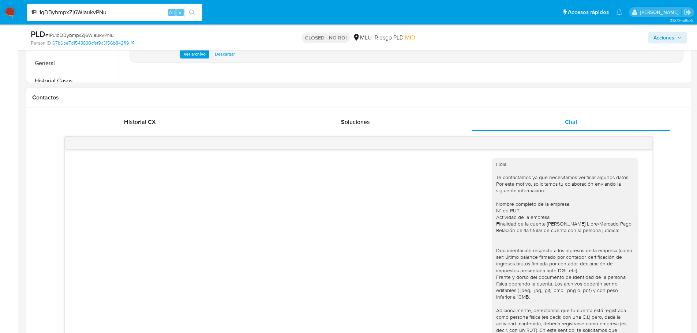
scroll to position [377, 0]
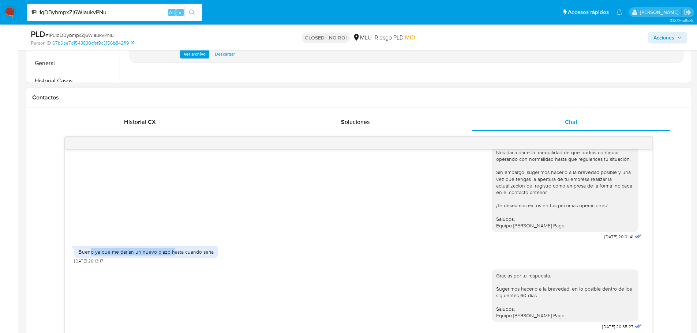
drag, startPoint x: 89, startPoint y: 252, endPoint x: 173, endPoint y: 251, distance: 84.2
click at [173, 251] on div "Bueno ya que me darían un nuevo plazo hasta cuando sería" at bounding box center [146, 252] width 135 height 7
drag, startPoint x: 522, startPoint y: 291, endPoint x: 585, endPoint y: 288, distance: 63.0
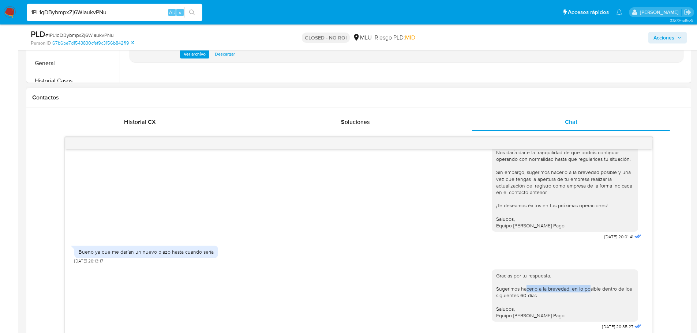
click at [585, 288] on div "Gracias por tu respuesta. Sugerimos hacerlo a la brevedad, en lo posible dentro…" at bounding box center [565, 296] width 138 height 46
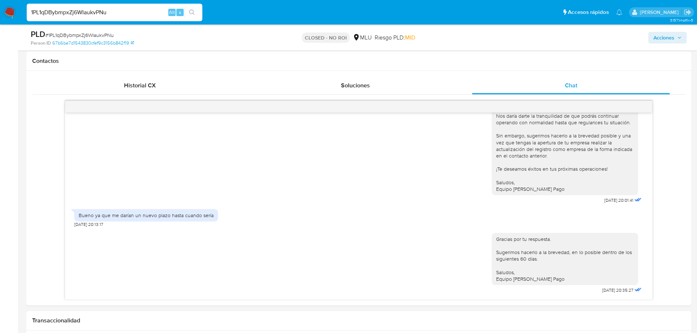
click at [127, 15] on input "1PL1qDBybmpxZj6WIaukvPNu" at bounding box center [115, 13] width 176 height 10
paste input "CzCgvGerNZHufIgesGjfZCcN"
type input "CzCgvGerNZHufIgesGjfZCcN"
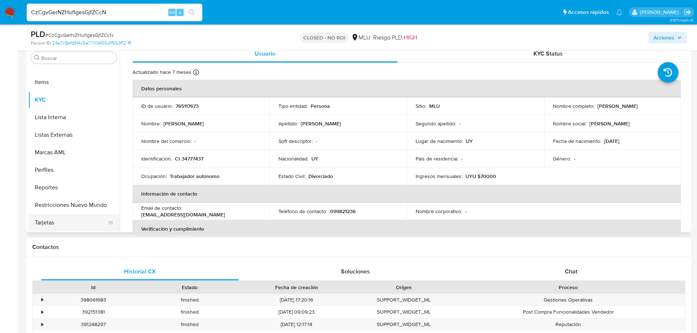
scroll to position [146, 0]
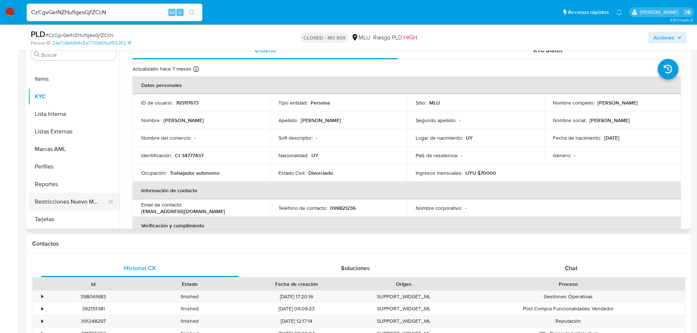
select select "10"
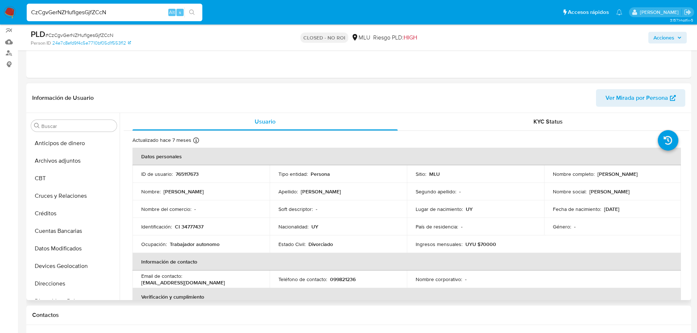
scroll to position [73, 0]
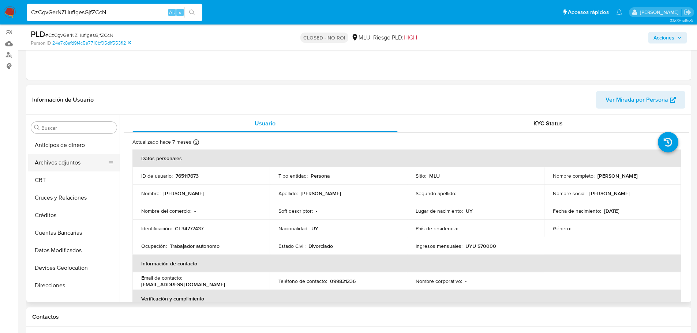
click at [74, 165] on button "Archivos adjuntos" at bounding box center [71, 163] width 86 height 18
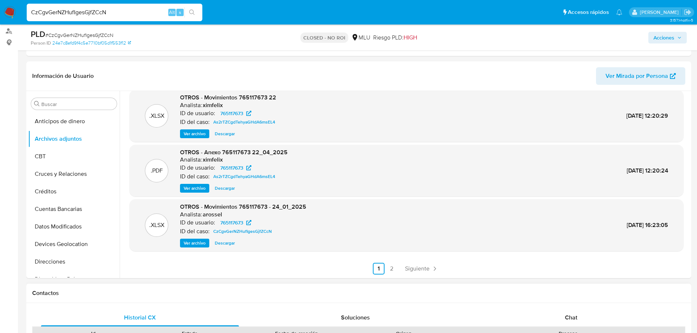
scroll to position [110, 0]
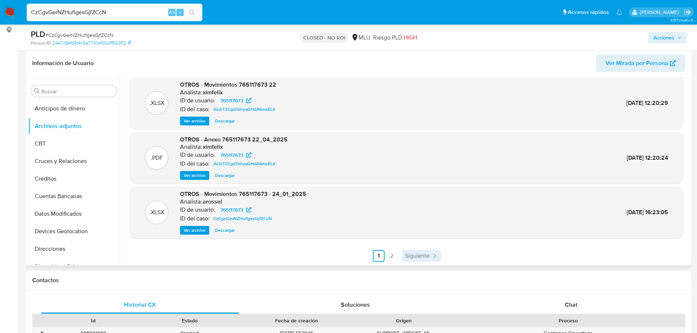
click at [412, 259] on span "Siguiente" at bounding box center [417, 256] width 25 height 6
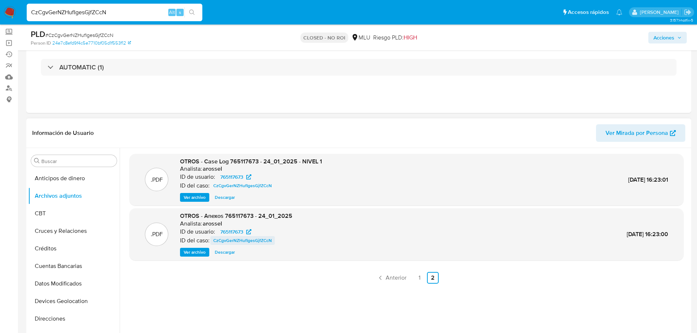
scroll to position [37, 0]
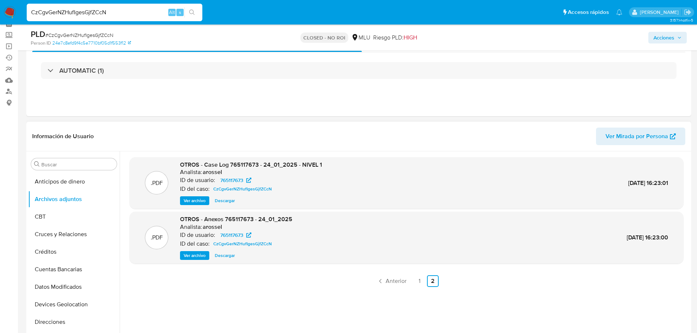
click at [198, 202] on span "Ver archivo" at bounding box center [195, 200] width 22 height 7
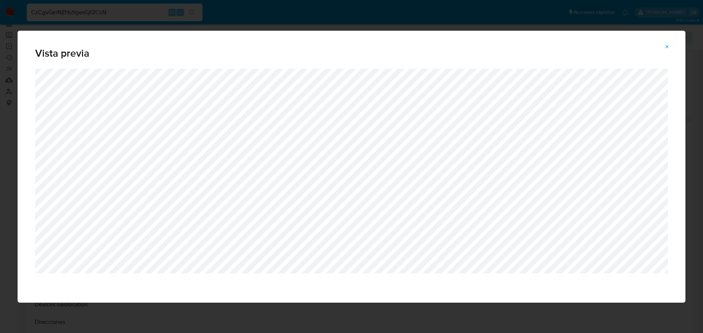
click at [668, 47] on icon "Attachment preview" at bounding box center [667, 47] width 6 height 6
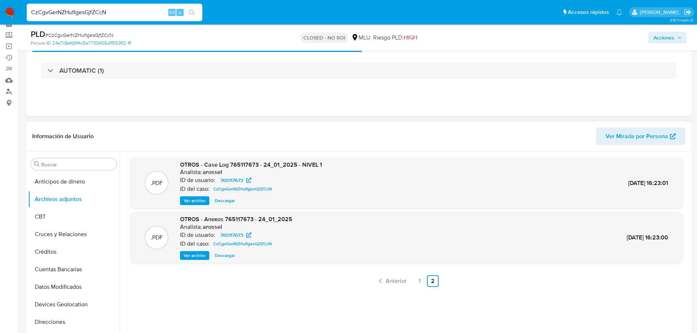
click at [137, 11] on input "CzCgvGerNZHufIgesGjfZCcN" at bounding box center [115, 13] width 176 height 10
paste input "r3o2o4gV31xfCeDM74a1iIK7"
type input "r3o2o4gV31xfCeDM74a1iIK7"
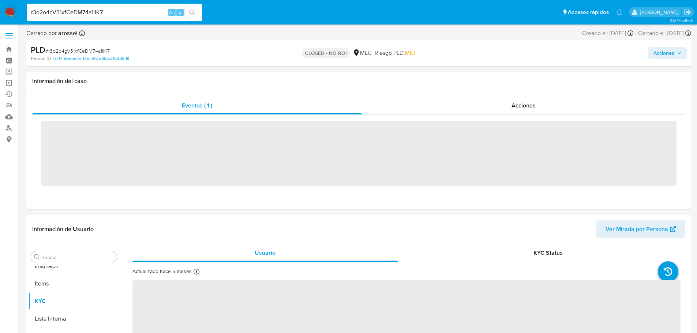
scroll to position [327, 0]
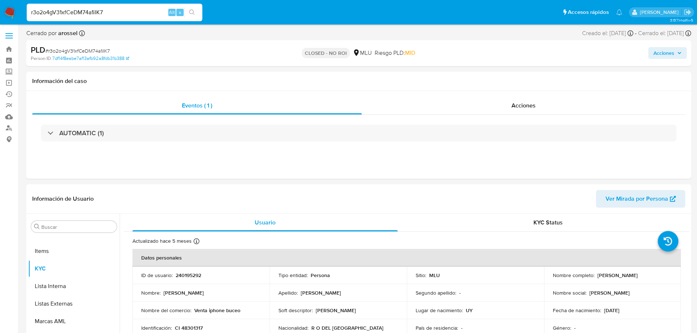
select select "10"
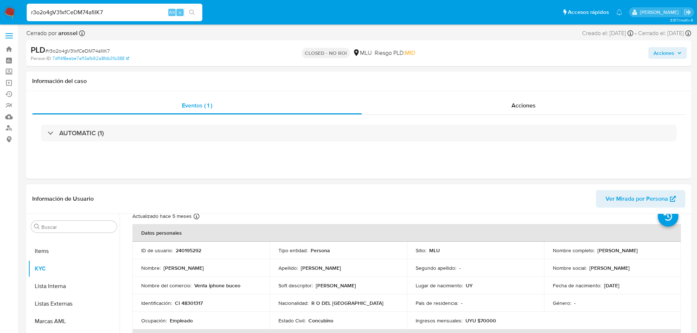
scroll to position [37, 0]
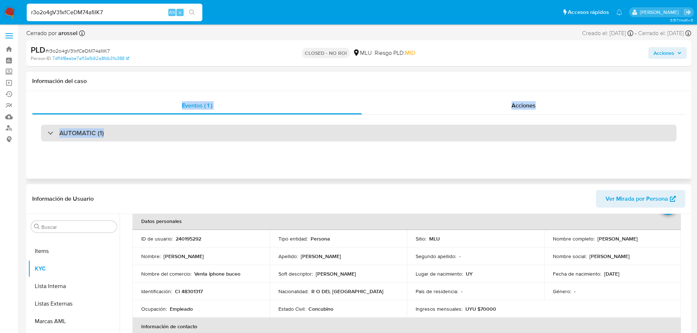
drag, startPoint x: 15, startPoint y: 275, endPoint x: 208, endPoint y: 140, distance: 235.5
click at [208, 140] on div "Información del caso Eventos ( 1 ) Acciones AUTOMATIC (1)" at bounding box center [358, 125] width 665 height 107
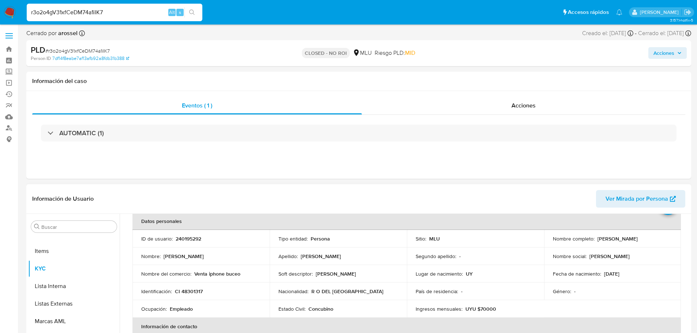
click at [396, 258] on div "Apellido : Amalla Blasiche" at bounding box center [338, 256] width 120 height 7
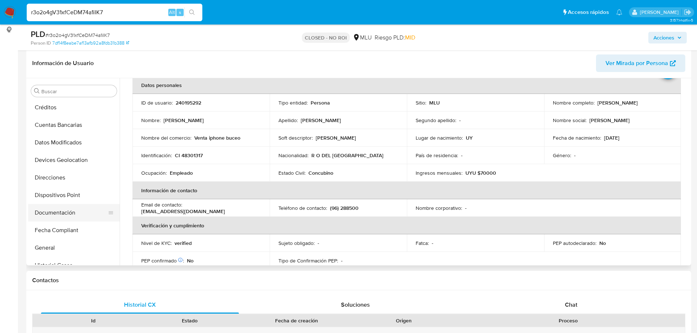
scroll to position [71, 0]
click at [58, 211] on button "Documentación" at bounding box center [71, 214] width 86 height 18
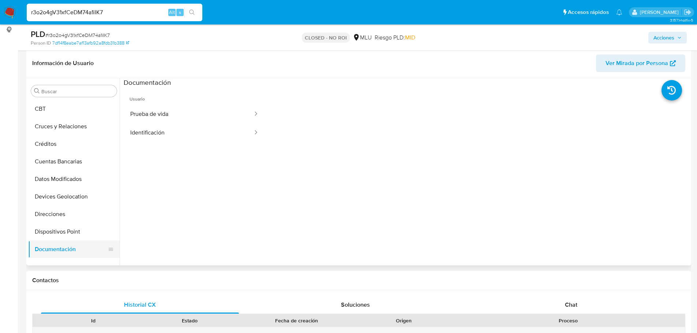
scroll to position [0, 0]
click at [65, 124] on button "Archivos adjuntos" at bounding box center [71, 126] width 86 height 18
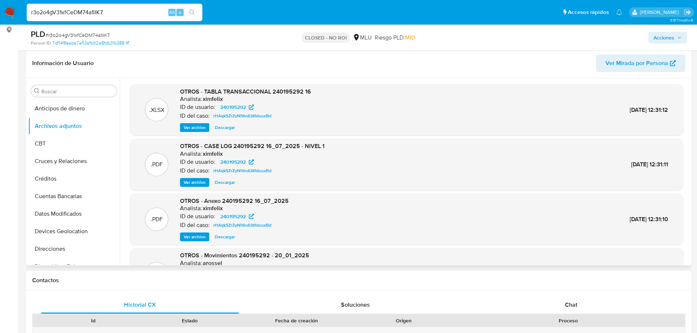
scroll to position [61, 0]
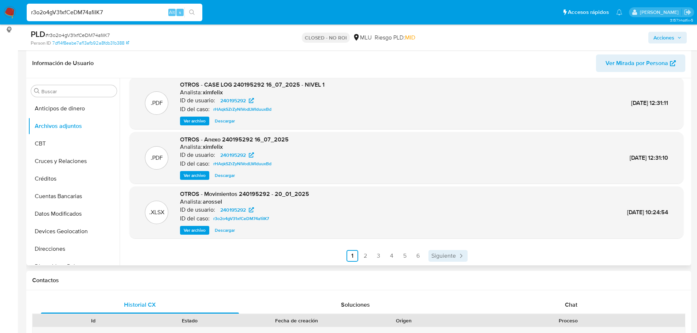
click at [438, 254] on span "Siguiente" at bounding box center [443, 256] width 25 height 6
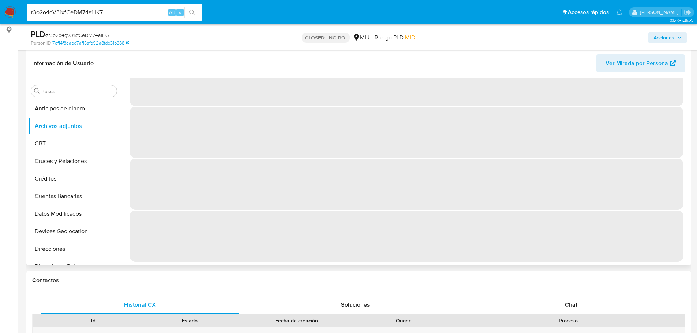
scroll to position [0, 0]
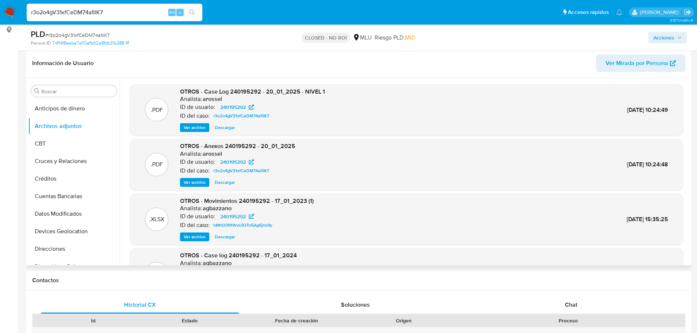
click at [190, 125] on span "Ver archivo" at bounding box center [195, 127] width 22 height 7
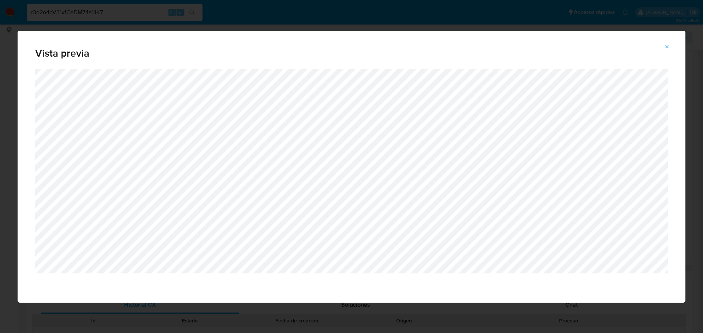
click at [116, 18] on div "Vista previa" at bounding box center [351, 166] width 703 height 333
click at [668, 47] on icon "Attachment preview" at bounding box center [667, 47] width 6 height 6
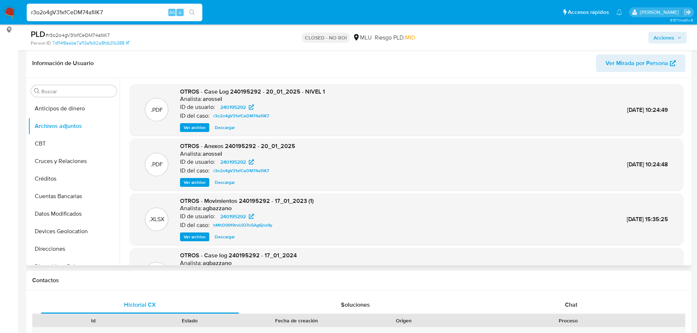
click at [78, 10] on input "r3o2o4gV31xfCeDM74a1iIK7" at bounding box center [115, 13] width 176 height 10
paste input "SrltfATQaHaq05pBf4f9CBJN"
type input "SrltfATQaHaq05pBf4f9CBJN"
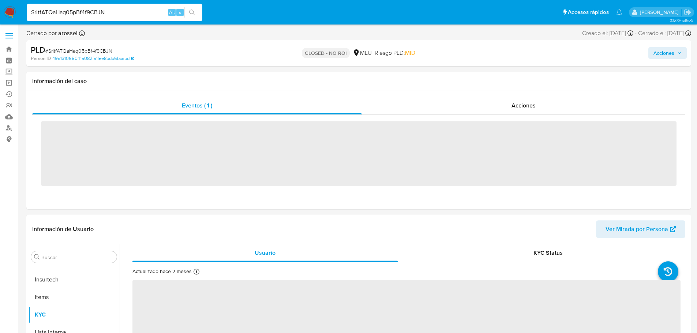
scroll to position [327, 0]
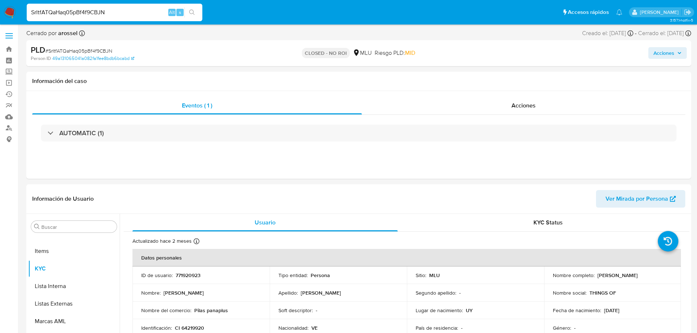
select select "10"
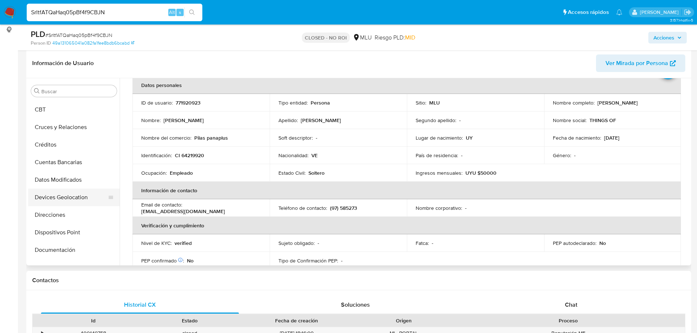
scroll to position [0, 0]
click at [63, 127] on button "Archivos adjuntos" at bounding box center [71, 126] width 86 height 18
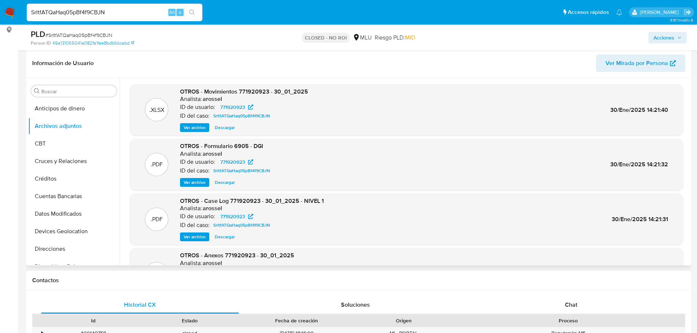
click at [198, 237] on span "Ver archivo" at bounding box center [195, 236] width 22 height 7
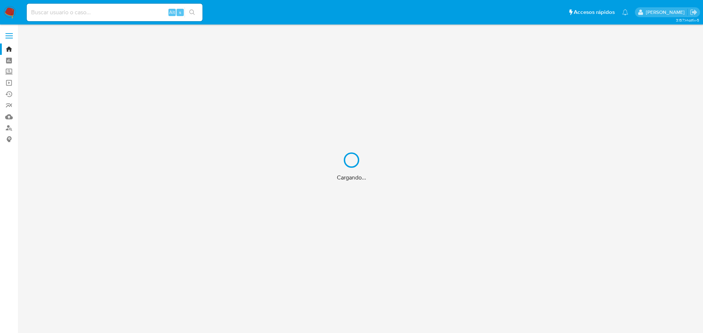
click at [91, 10] on div "Cargando..." at bounding box center [351, 166] width 703 height 333
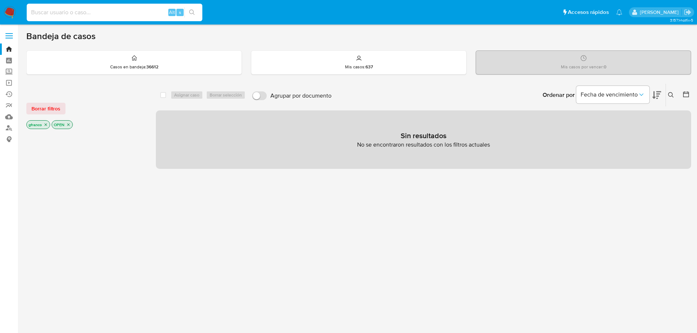
click at [92, 10] on input at bounding box center [115, 13] width 176 height 10
paste input "KaKF1Uh89p47Bt4QKPf2YHsx"
type input "KaKF1Uh89p47Bt4QKPf2YHsx"
click at [189, 14] on icon "search-icon" at bounding box center [192, 13] width 6 height 6
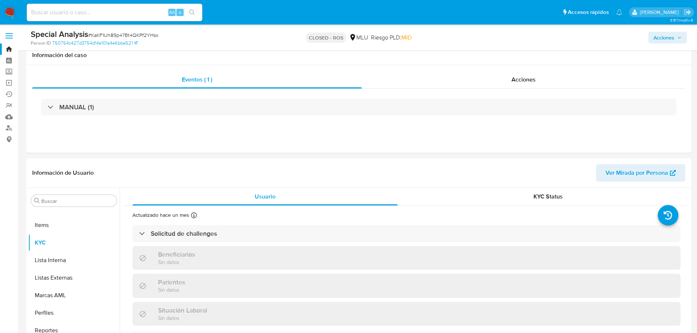
select select "10"
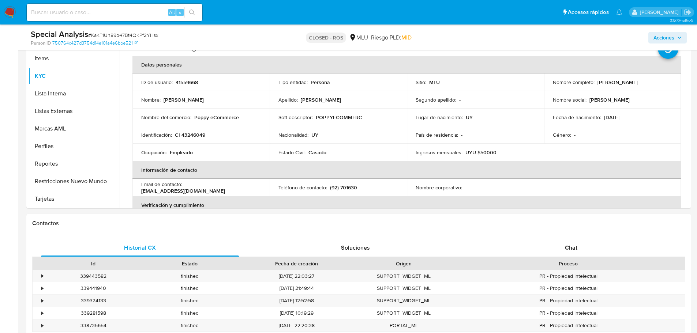
scroll to position [256, 0]
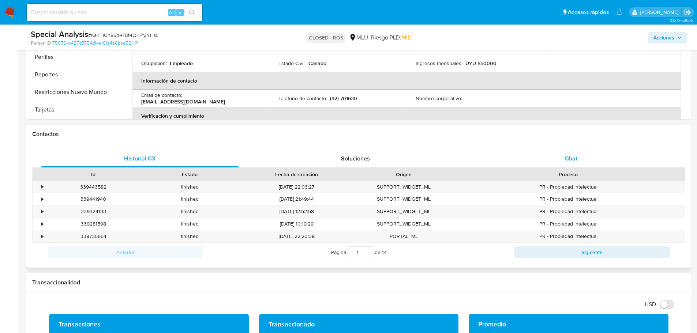
click at [532, 161] on div "Chat" at bounding box center [571, 159] width 198 height 18
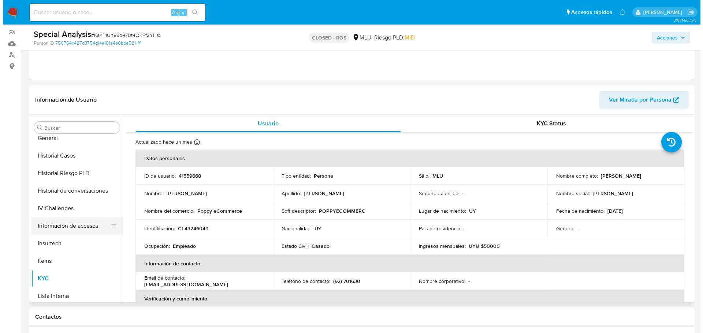
scroll to position [217, 0]
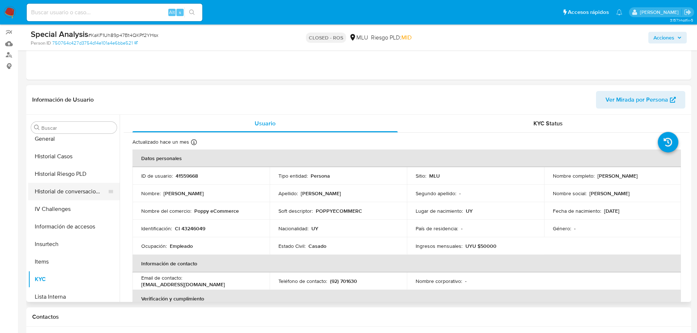
click at [72, 191] on button "Historial de conversaciones" at bounding box center [71, 192] width 86 height 18
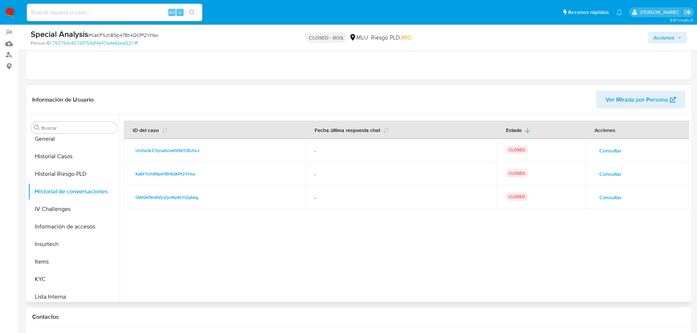
click at [621, 154] on button "Consultar" at bounding box center [610, 151] width 33 height 12
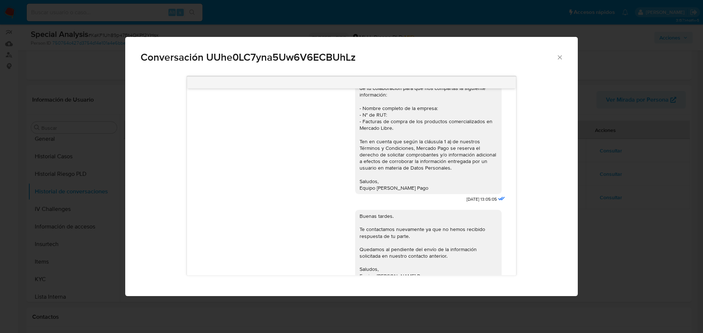
scroll to position [0, 0]
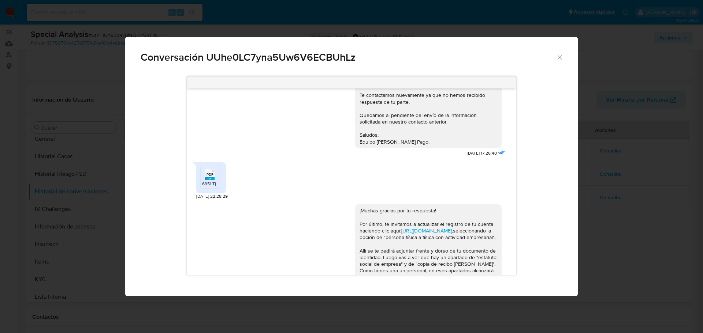
click at [209, 172] on span "PDF" at bounding box center [209, 174] width 7 height 5
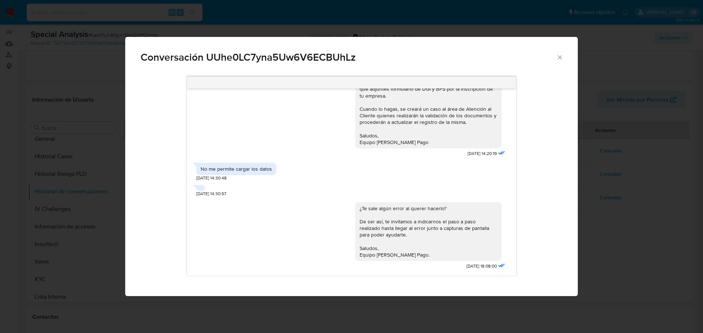
scroll to position [378, 0]
